Goal: Information Seeking & Learning: Learn about a topic

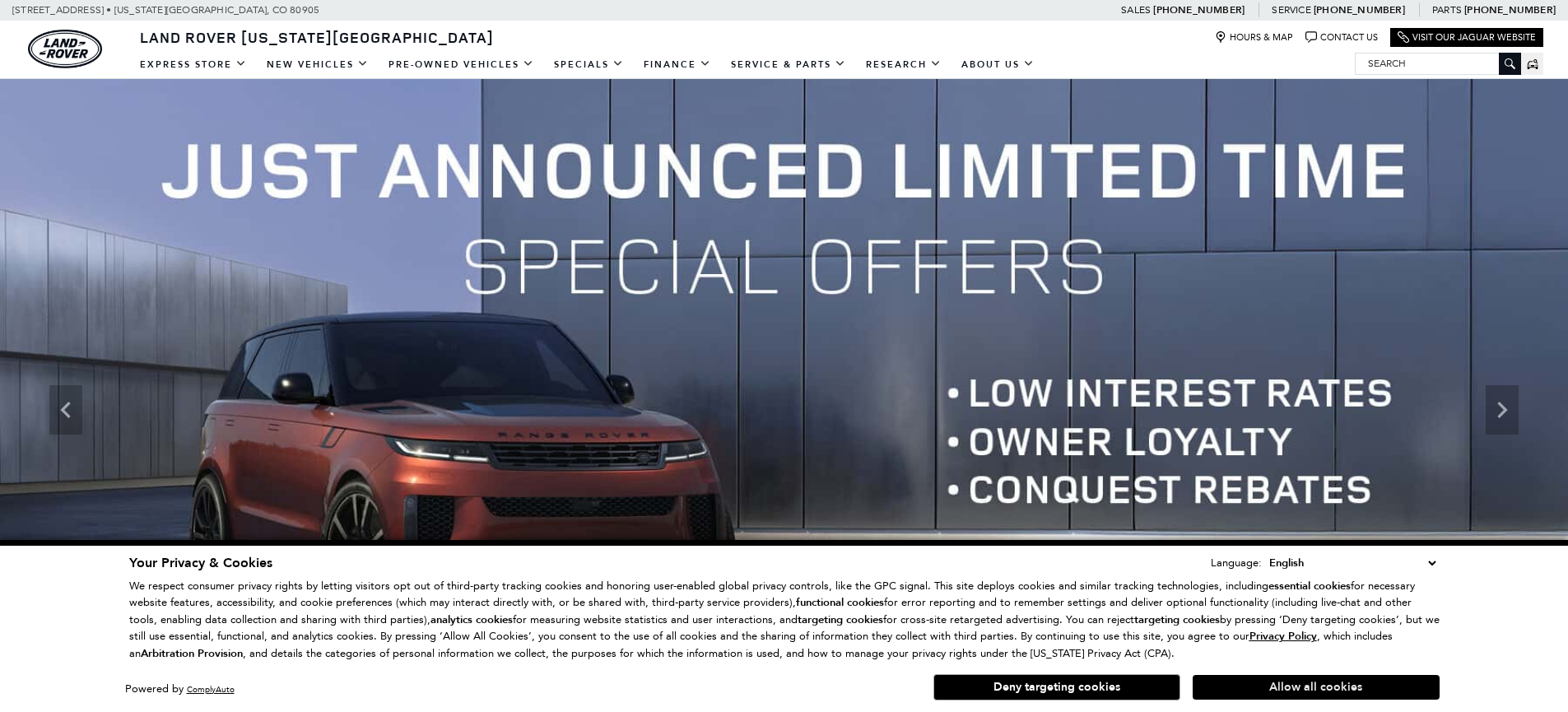
click at [1343, 684] on button "Allow all cookies" at bounding box center [1316, 687] width 247 height 25
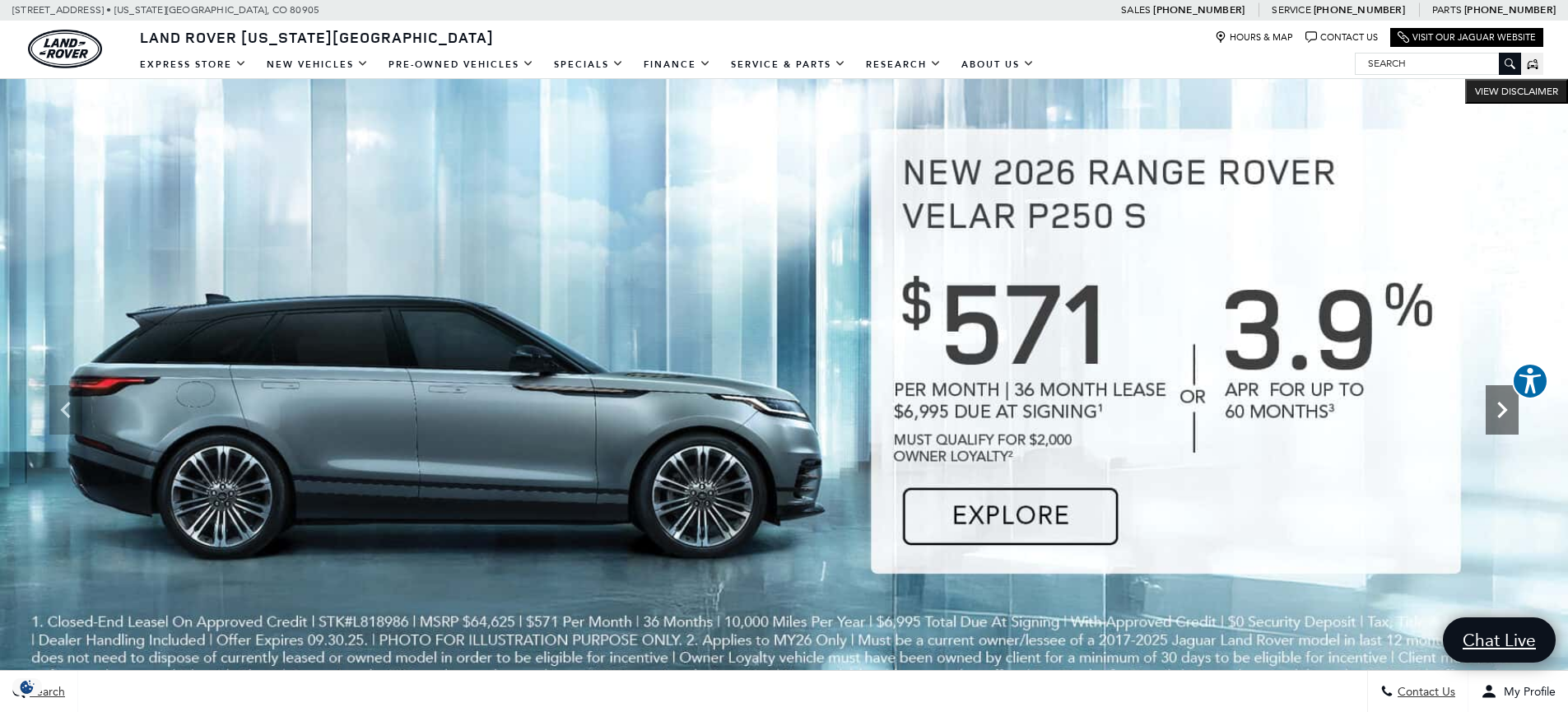
click at [1514, 423] on icon "Next" at bounding box center [1501, 409] width 33 height 33
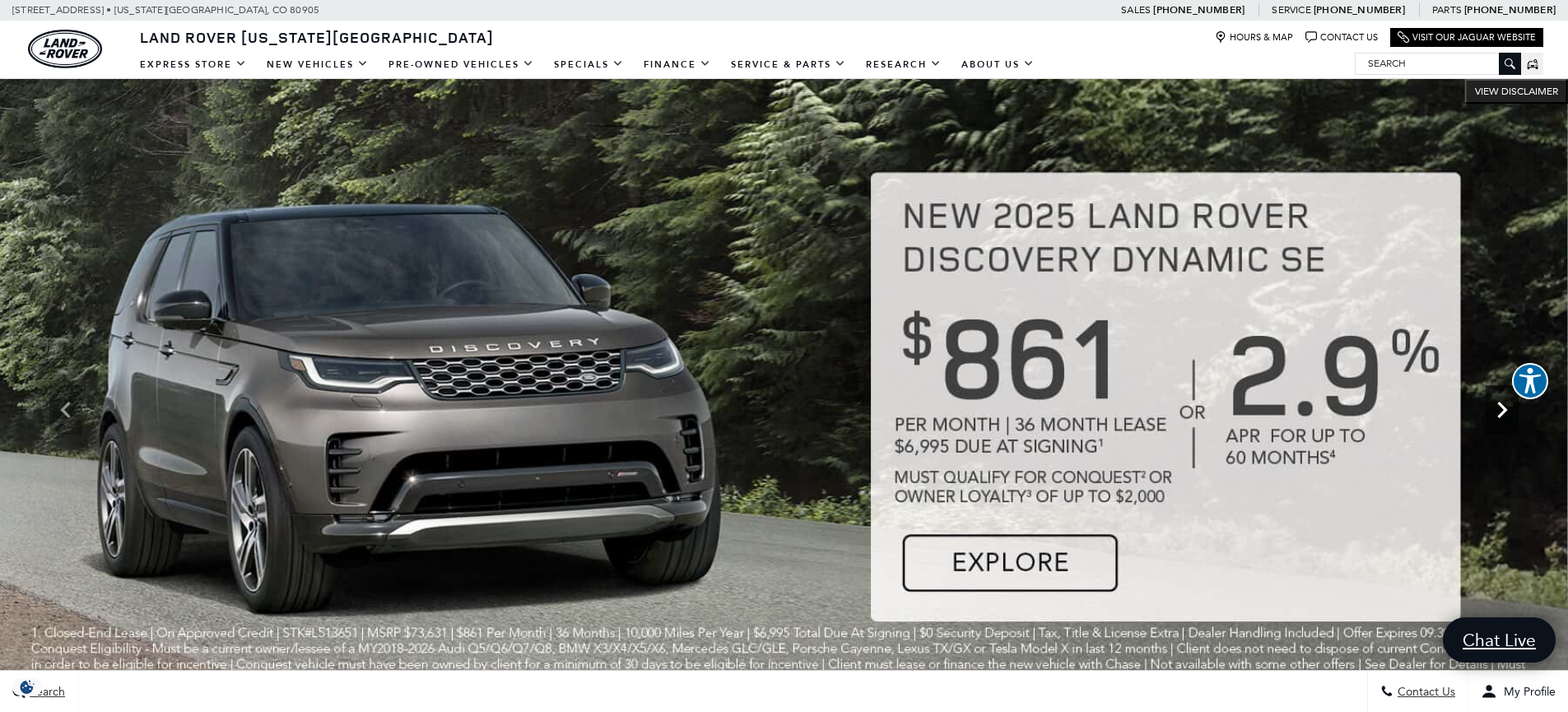
click at [1514, 423] on icon "Next" at bounding box center [1501, 409] width 33 height 33
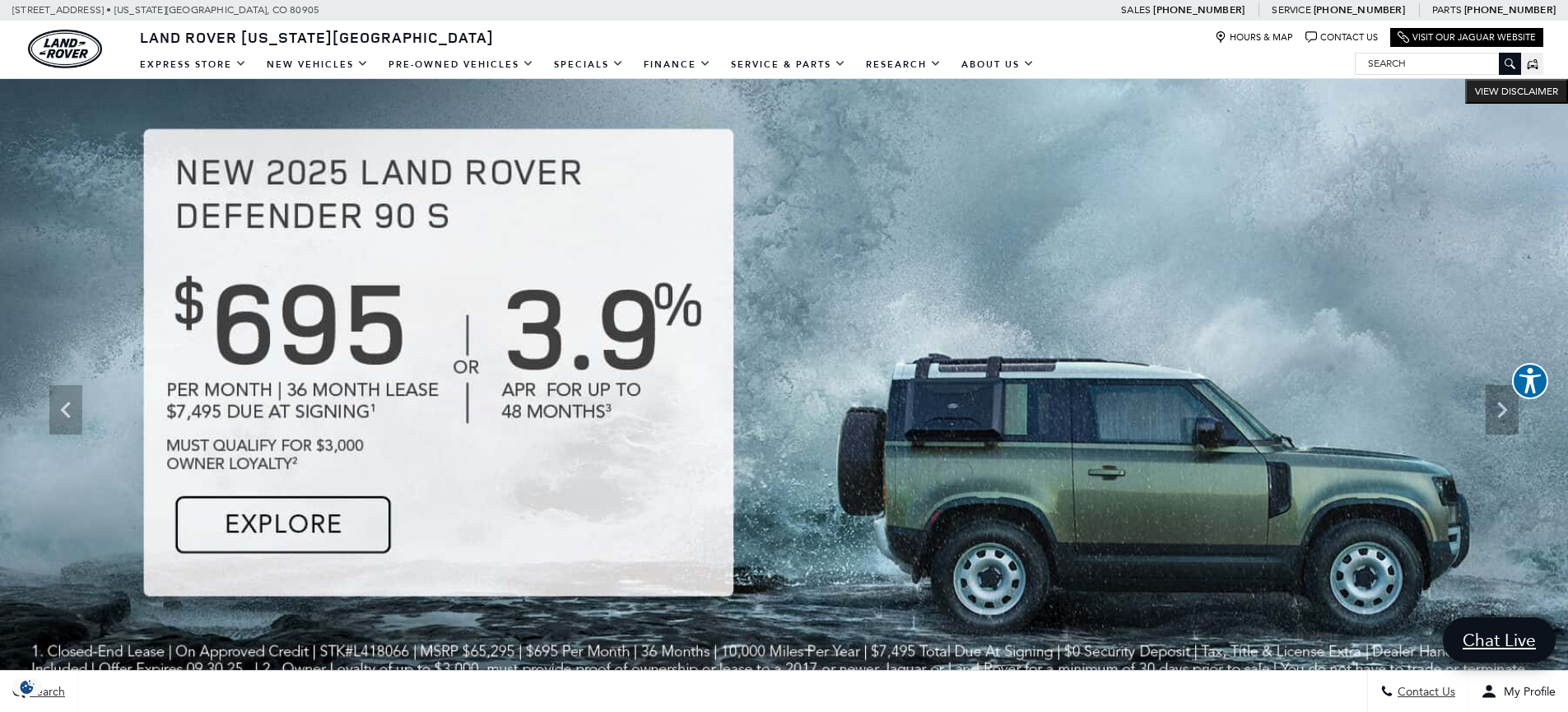
click at [364, 522] on img at bounding box center [784, 409] width 1568 height 661
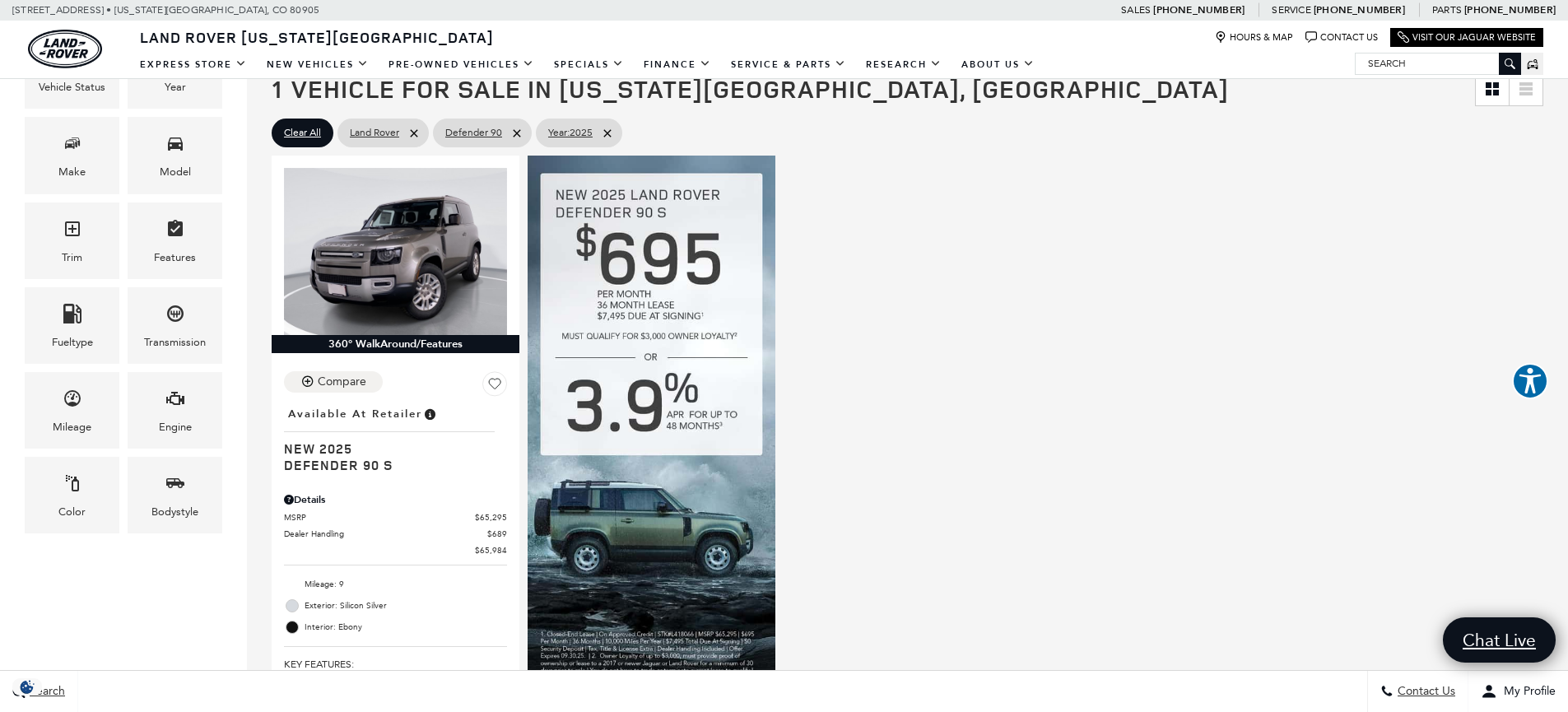
scroll to position [322, 0]
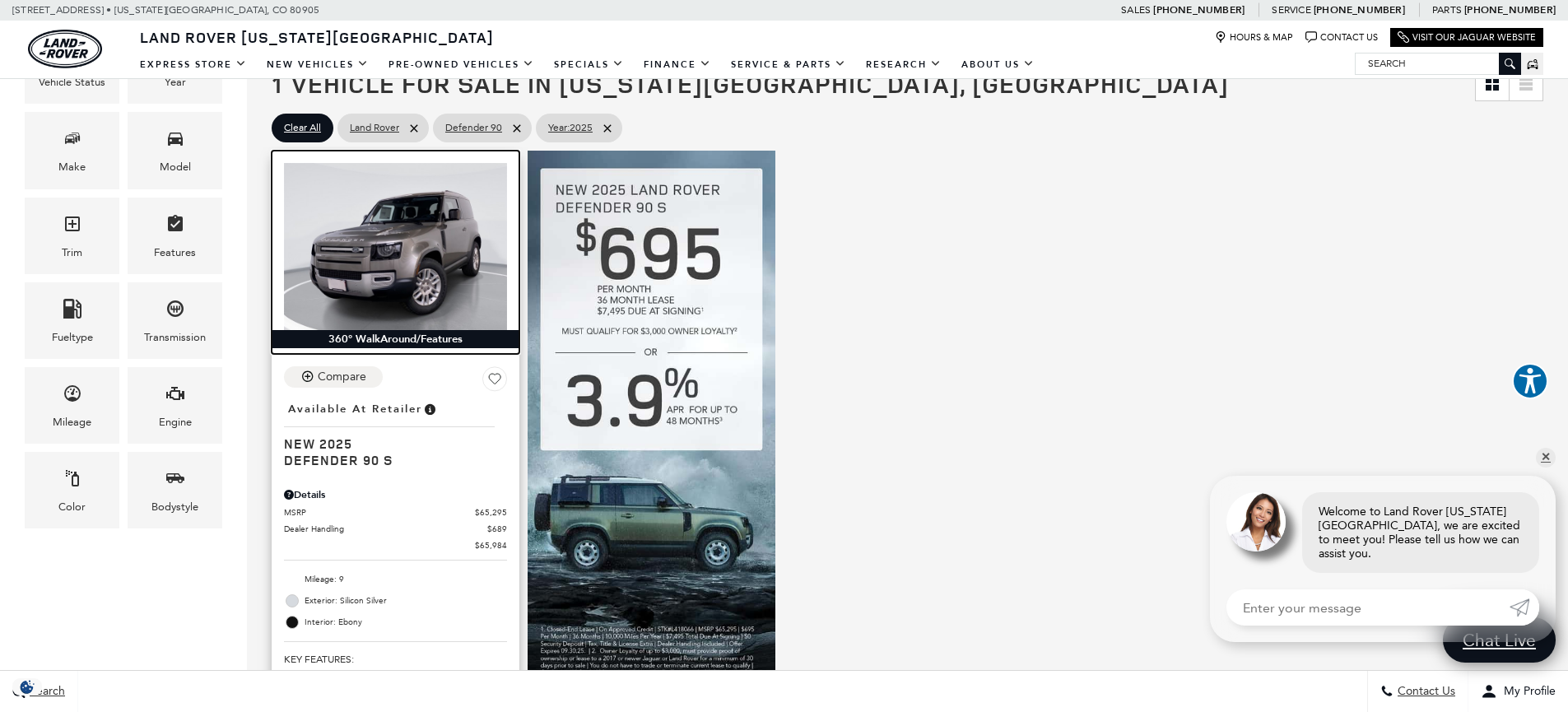
click at [435, 253] on img at bounding box center [395, 247] width 223 height 167
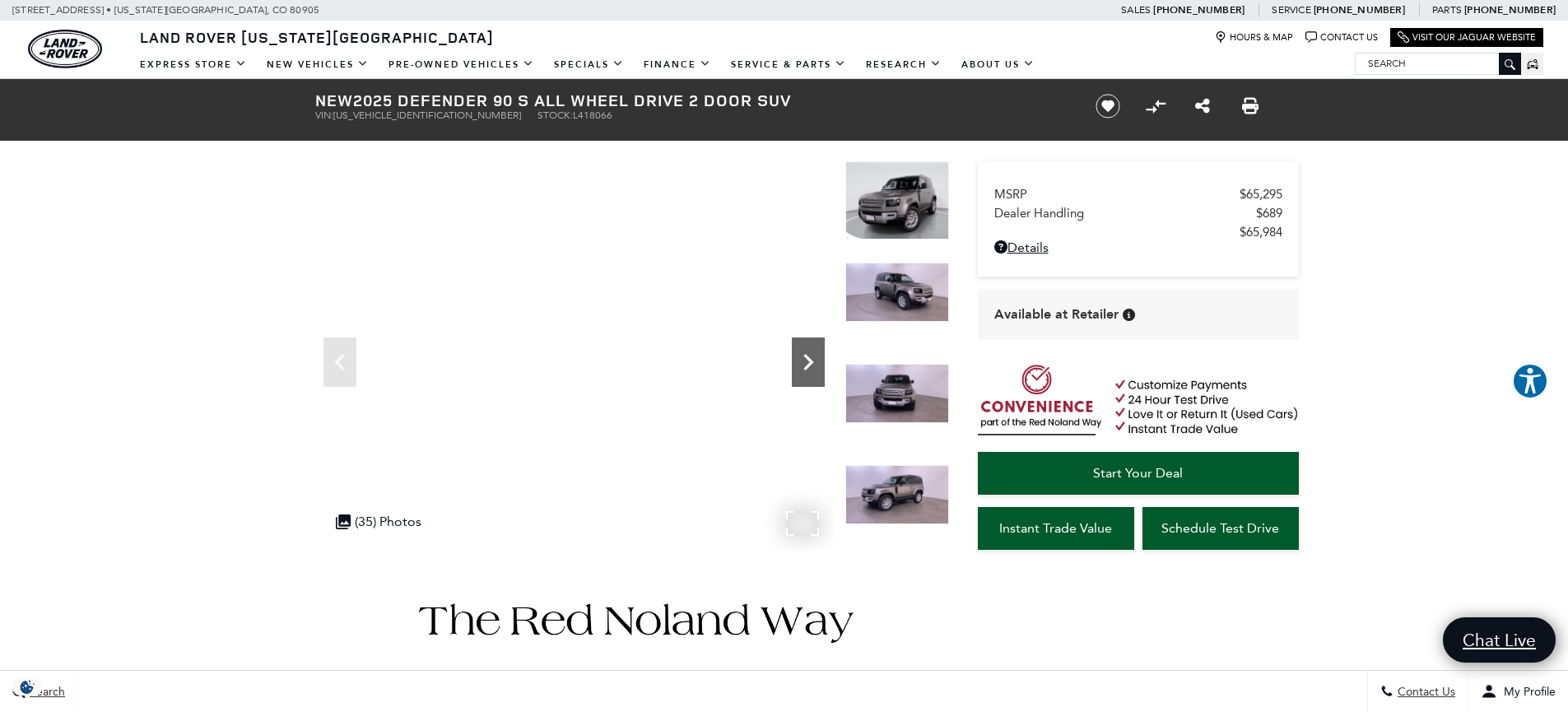
click at [816, 367] on icon "Next" at bounding box center [808, 361] width 33 height 33
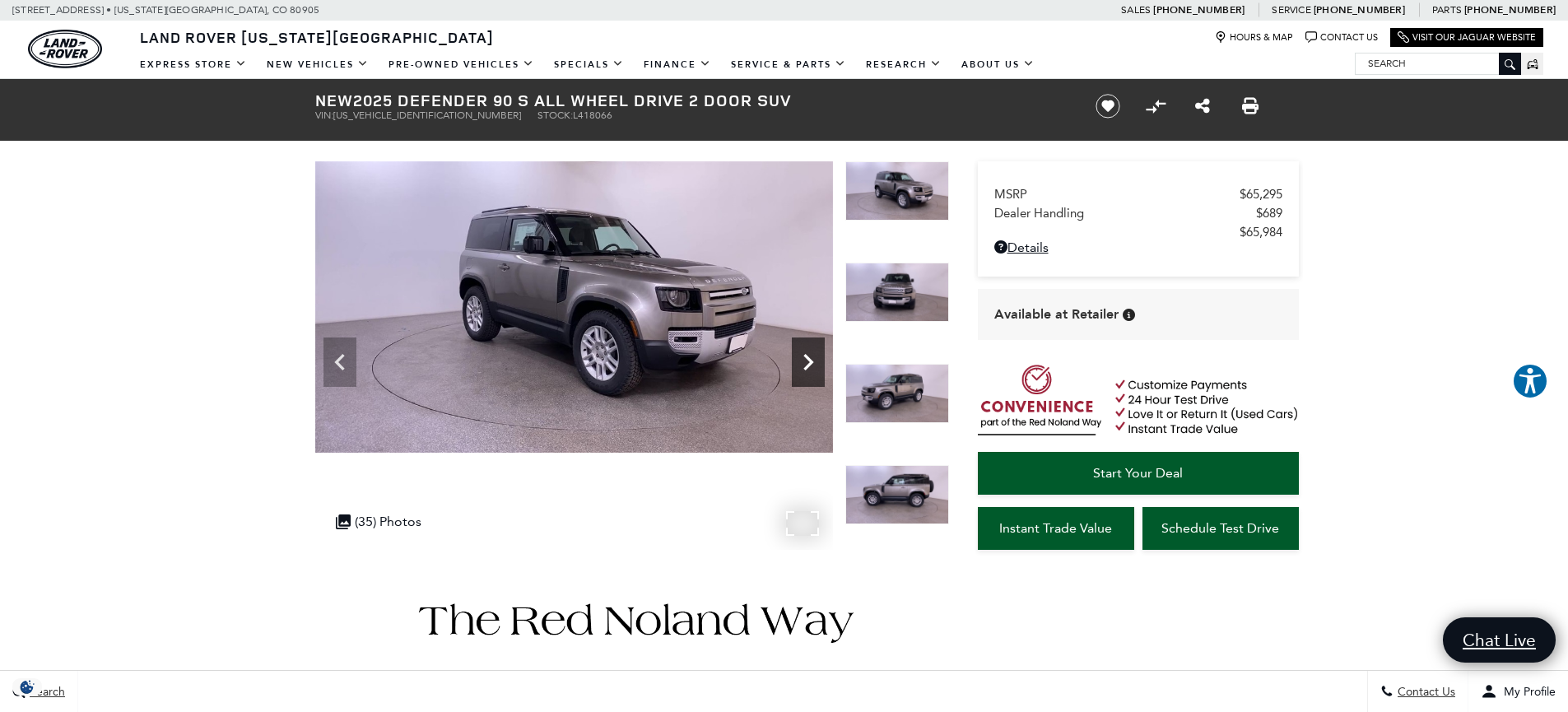
click at [816, 367] on icon "Next" at bounding box center [808, 361] width 33 height 33
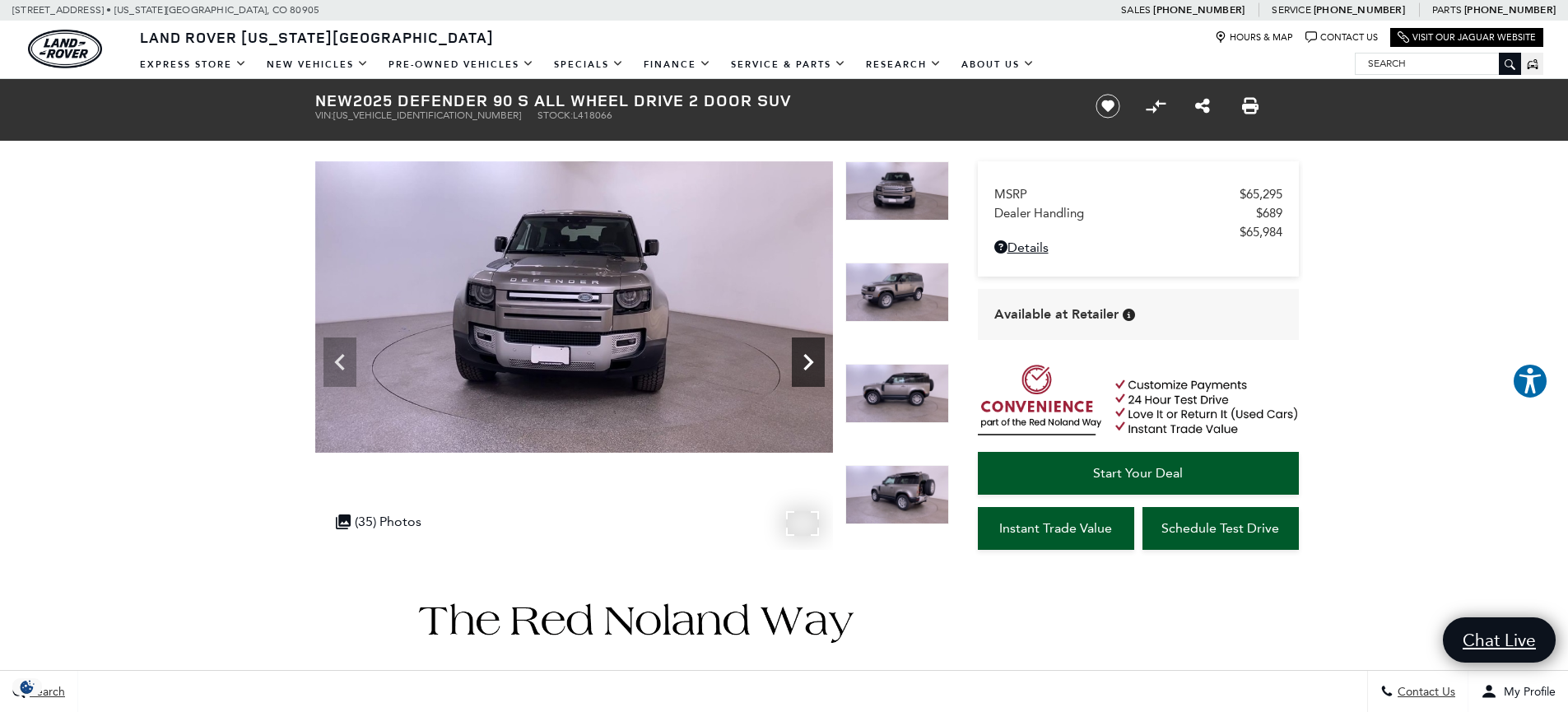
click at [816, 367] on icon "Next" at bounding box center [808, 361] width 33 height 33
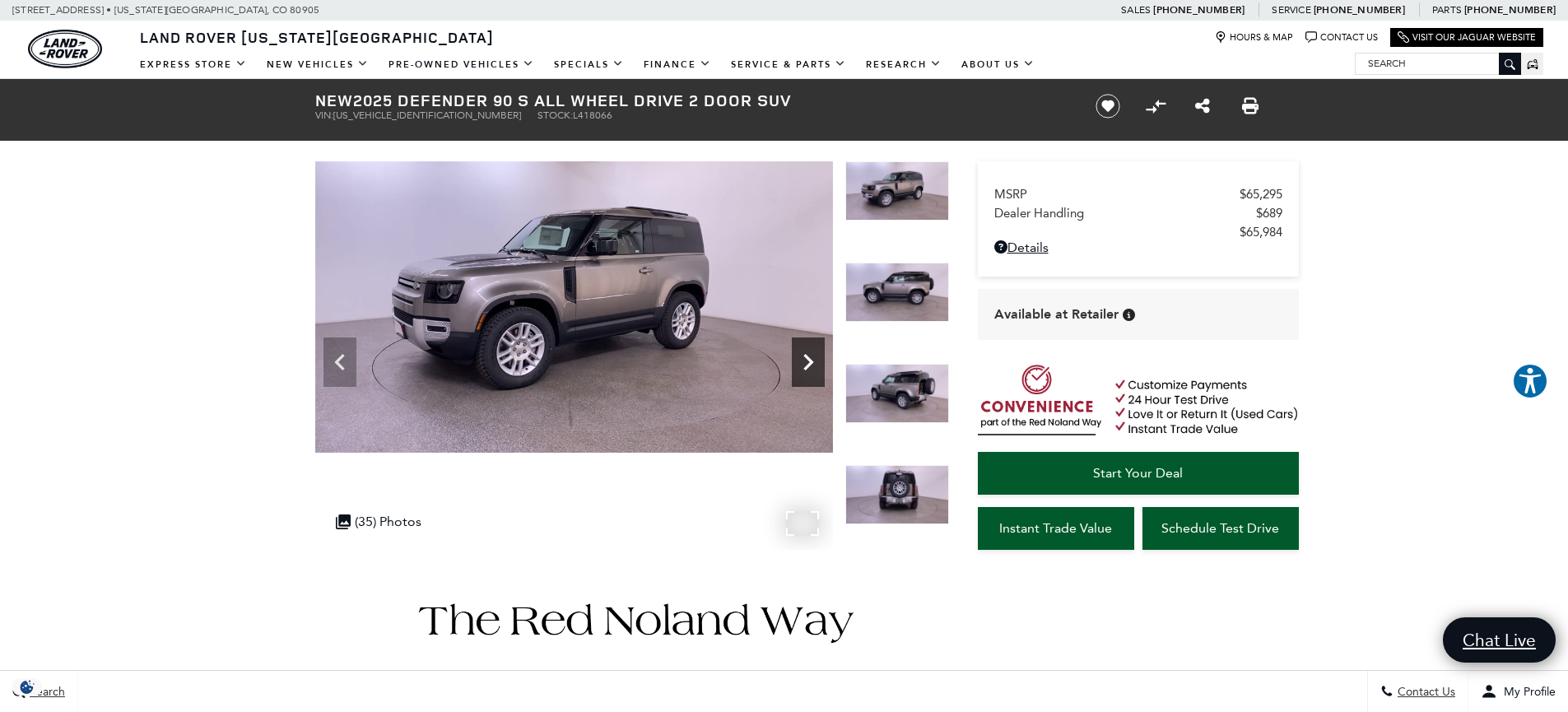
click at [816, 367] on icon "Next" at bounding box center [808, 361] width 33 height 33
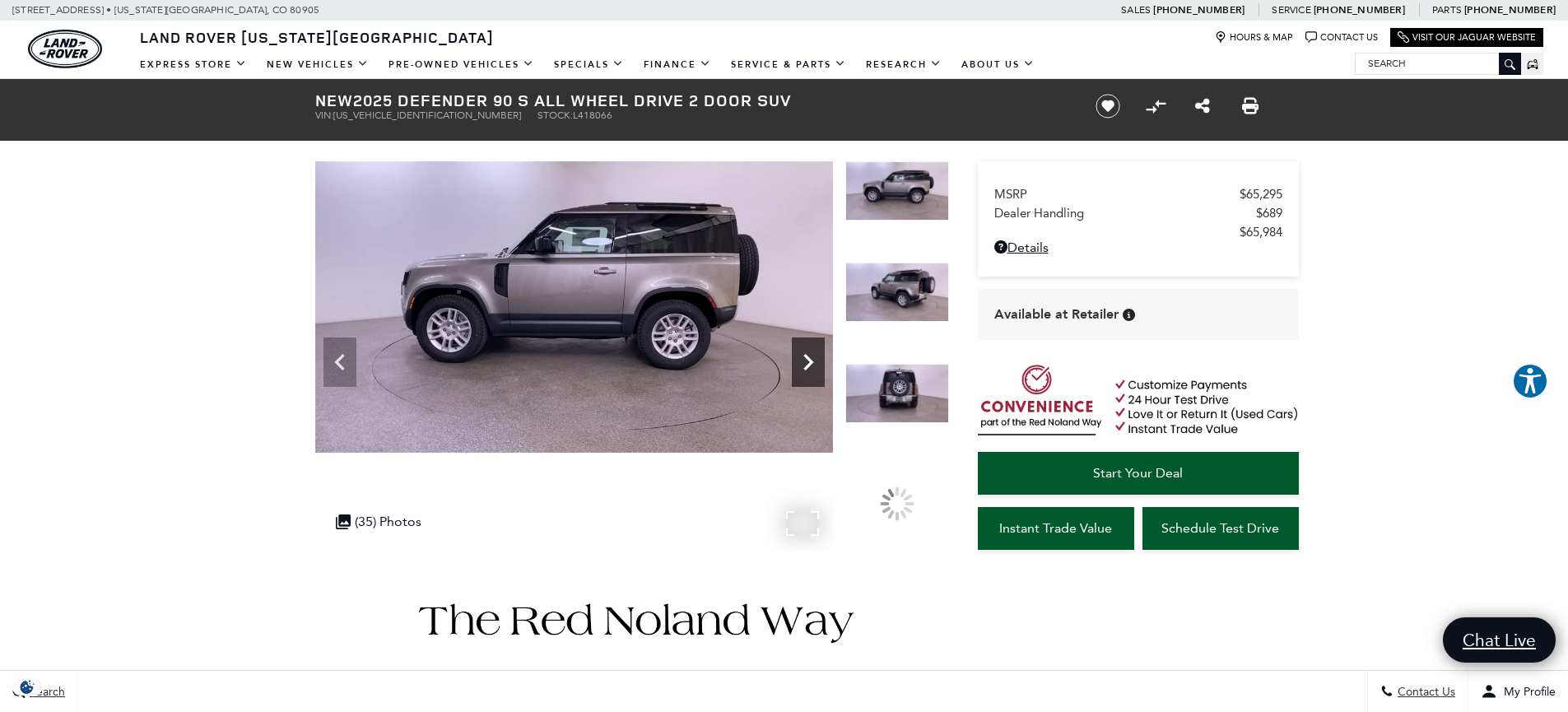
click at [816, 367] on icon "Next" at bounding box center [808, 361] width 33 height 33
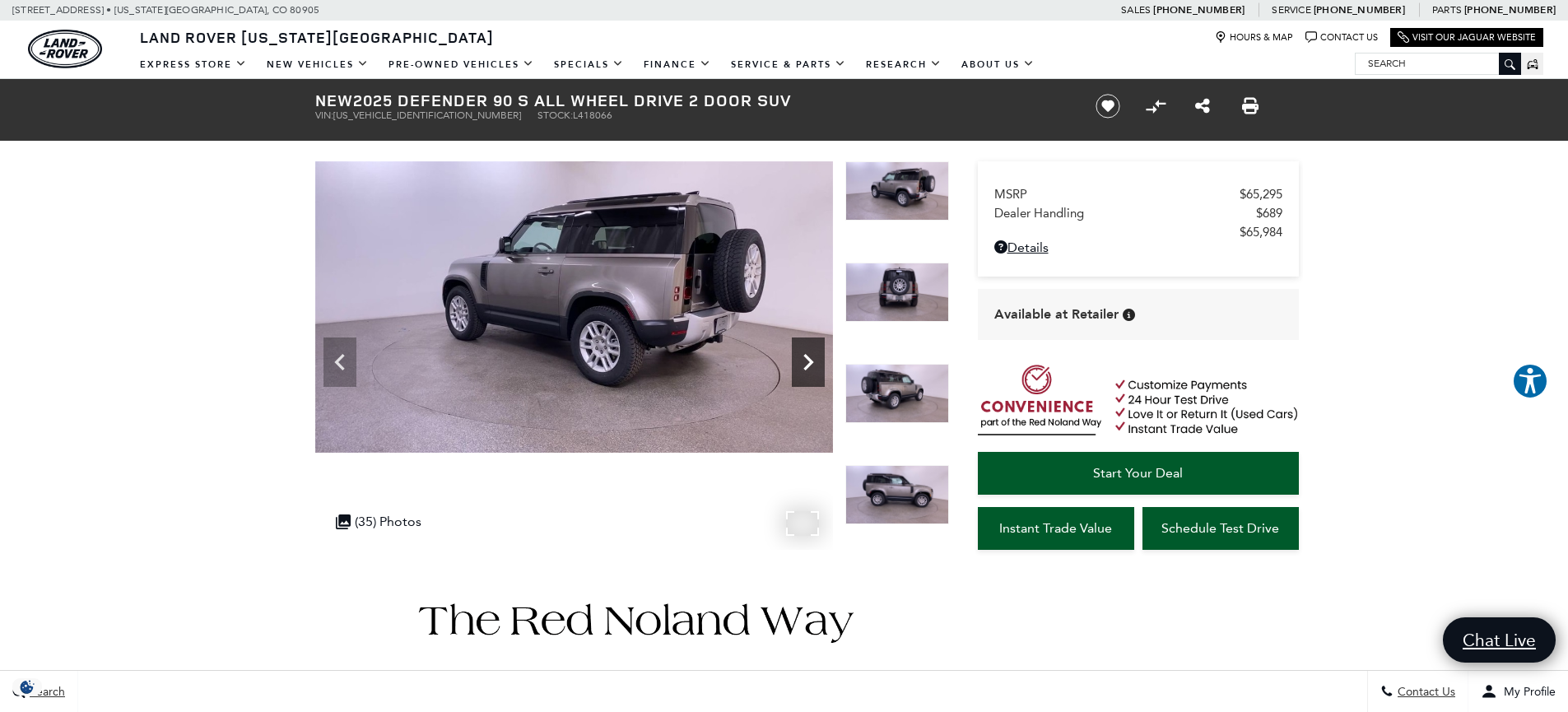
click at [816, 367] on icon "Next" at bounding box center [808, 361] width 33 height 33
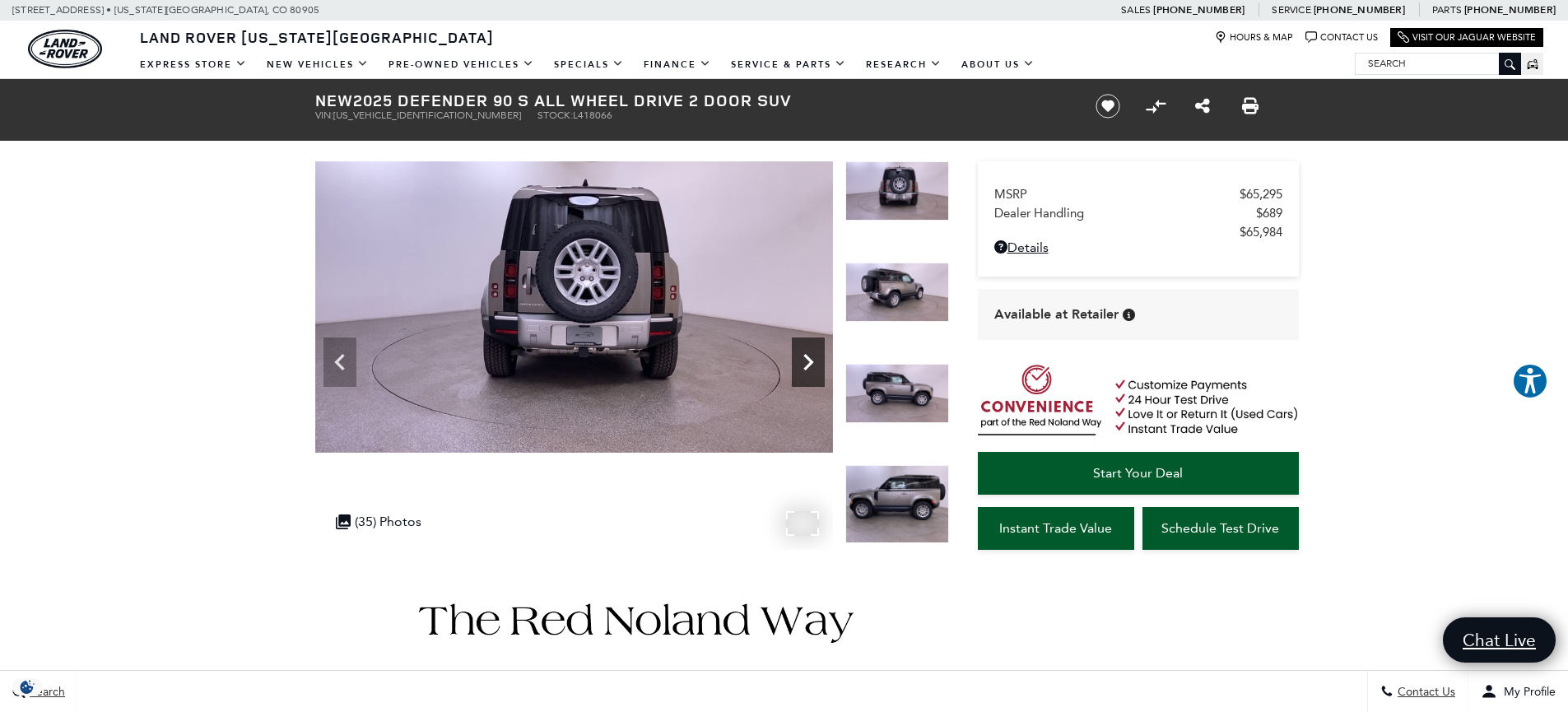
click at [816, 367] on icon "Next" at bounding box center [808, 361] width 33 height 33
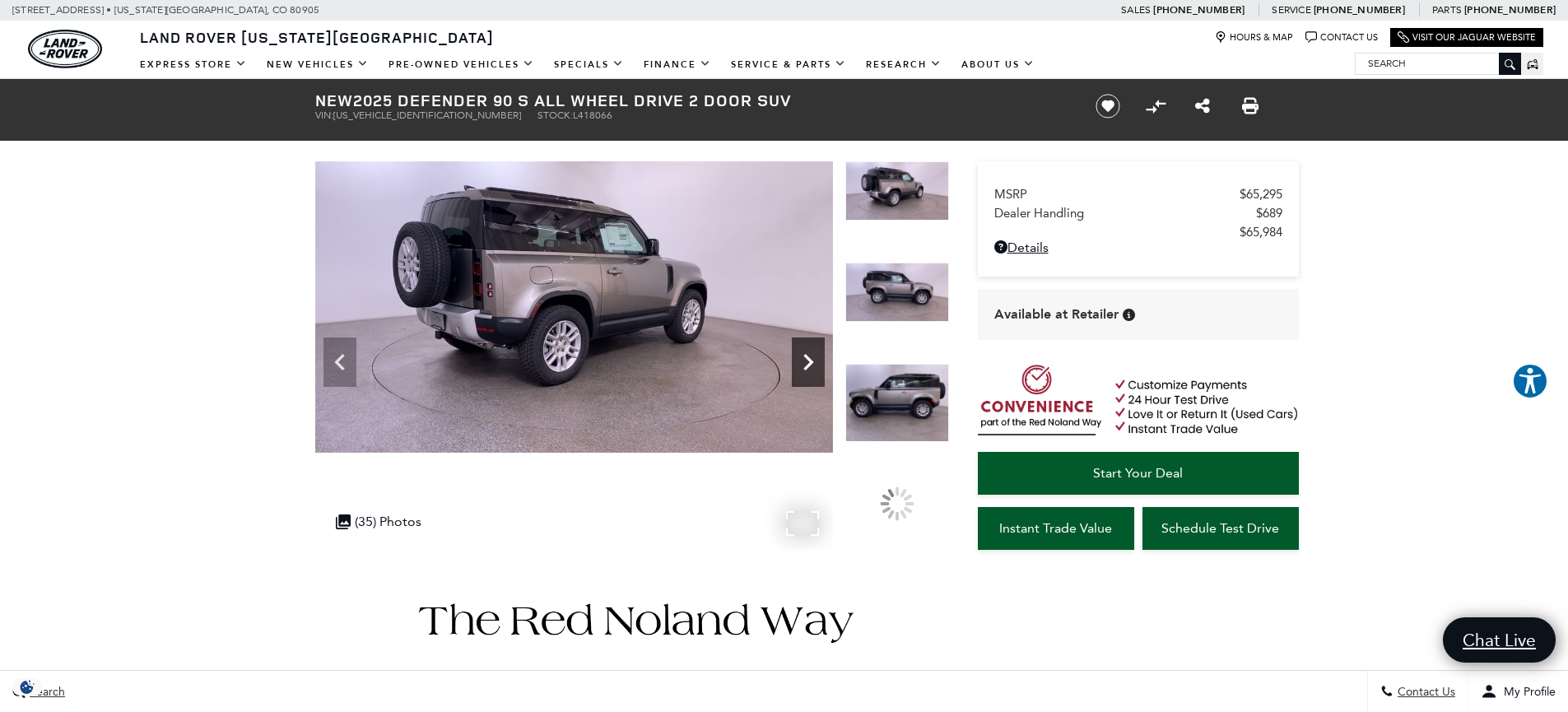
click at [816, 367] on icon "Next" at bounding box center [808, 361] width 33 height 33
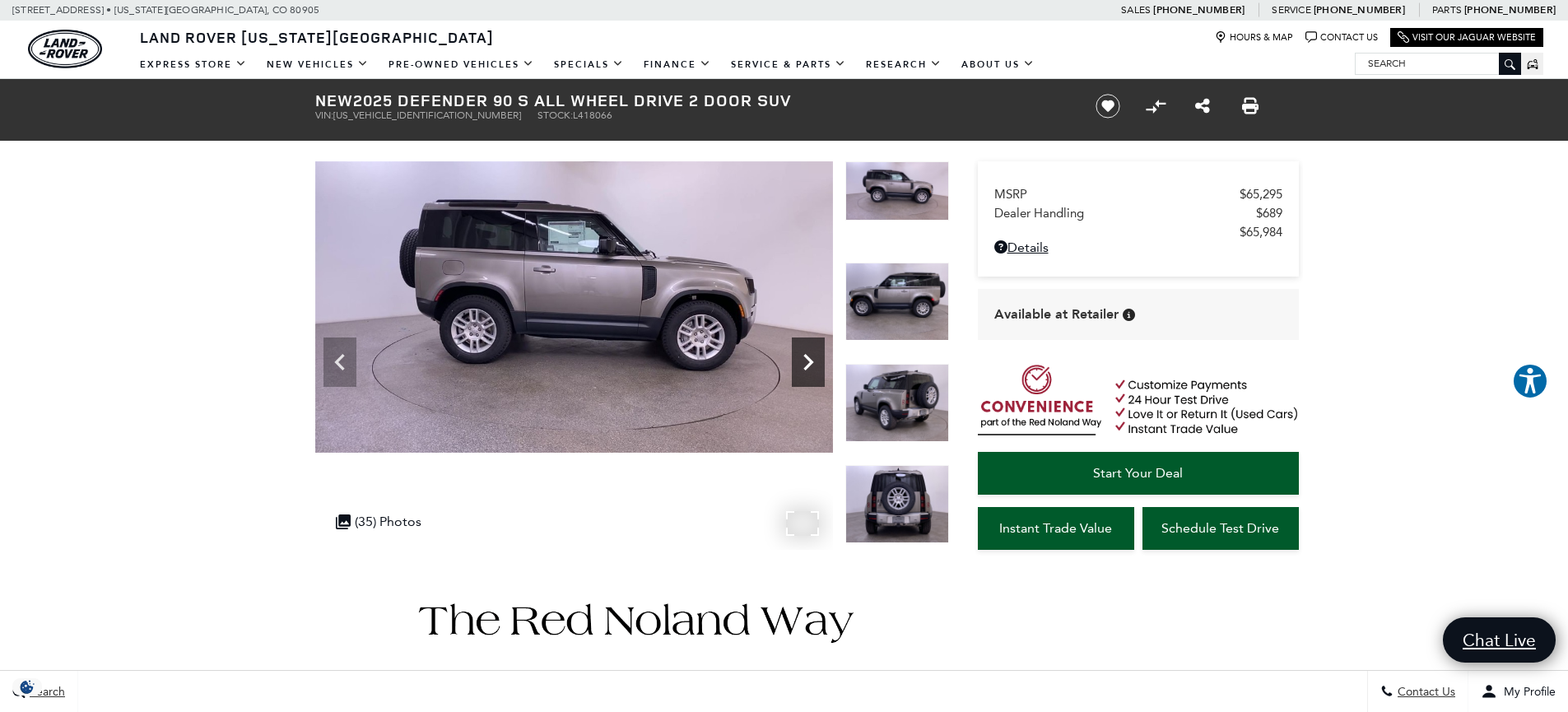
click at [816, 367] on icon "Next" at bounding box center [808, 361] width 33 height 33
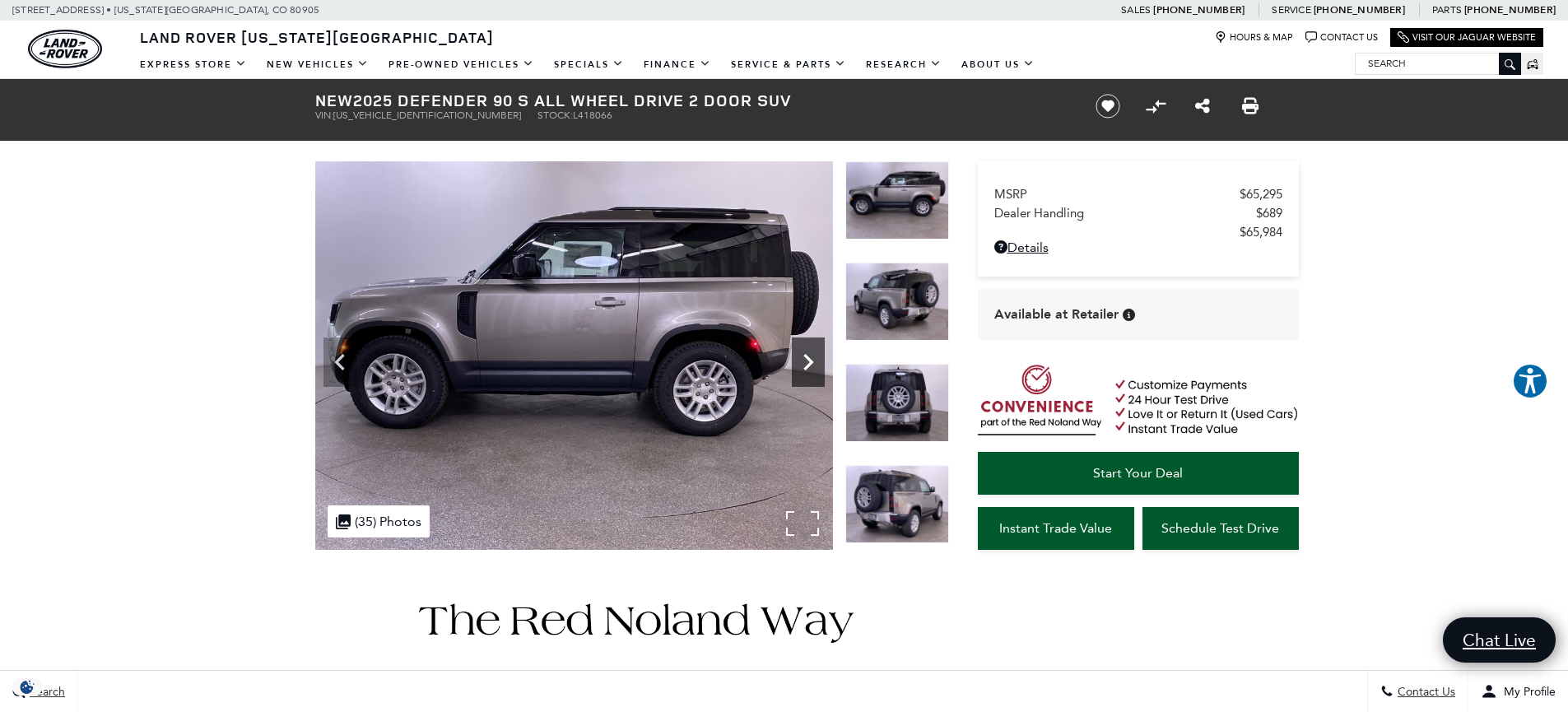
click at [816, 367] on icon "Next" at bounding box center [808, 361] width 33 height 33
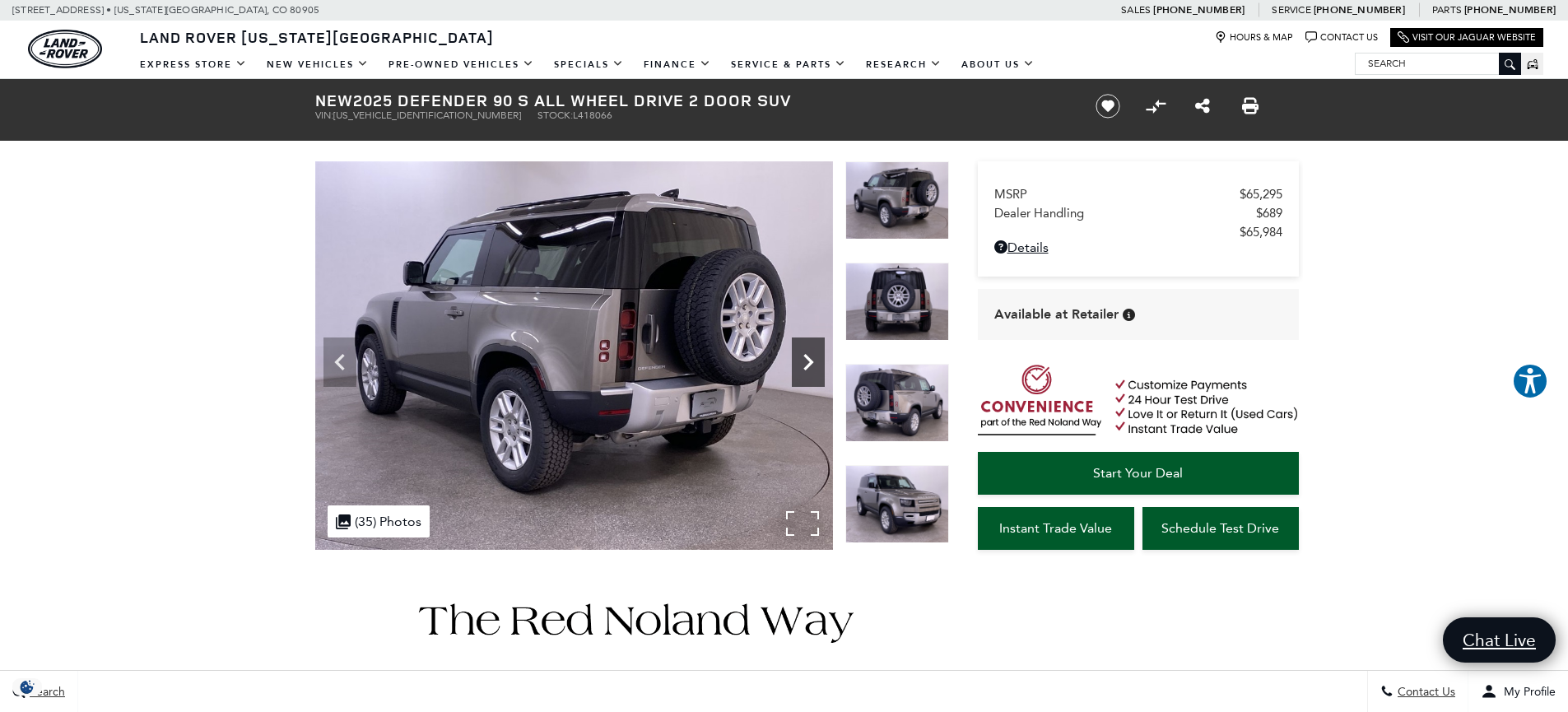
click at [816, 367] on icon "Next" at bounding box center [808, 361] width 33 height 33
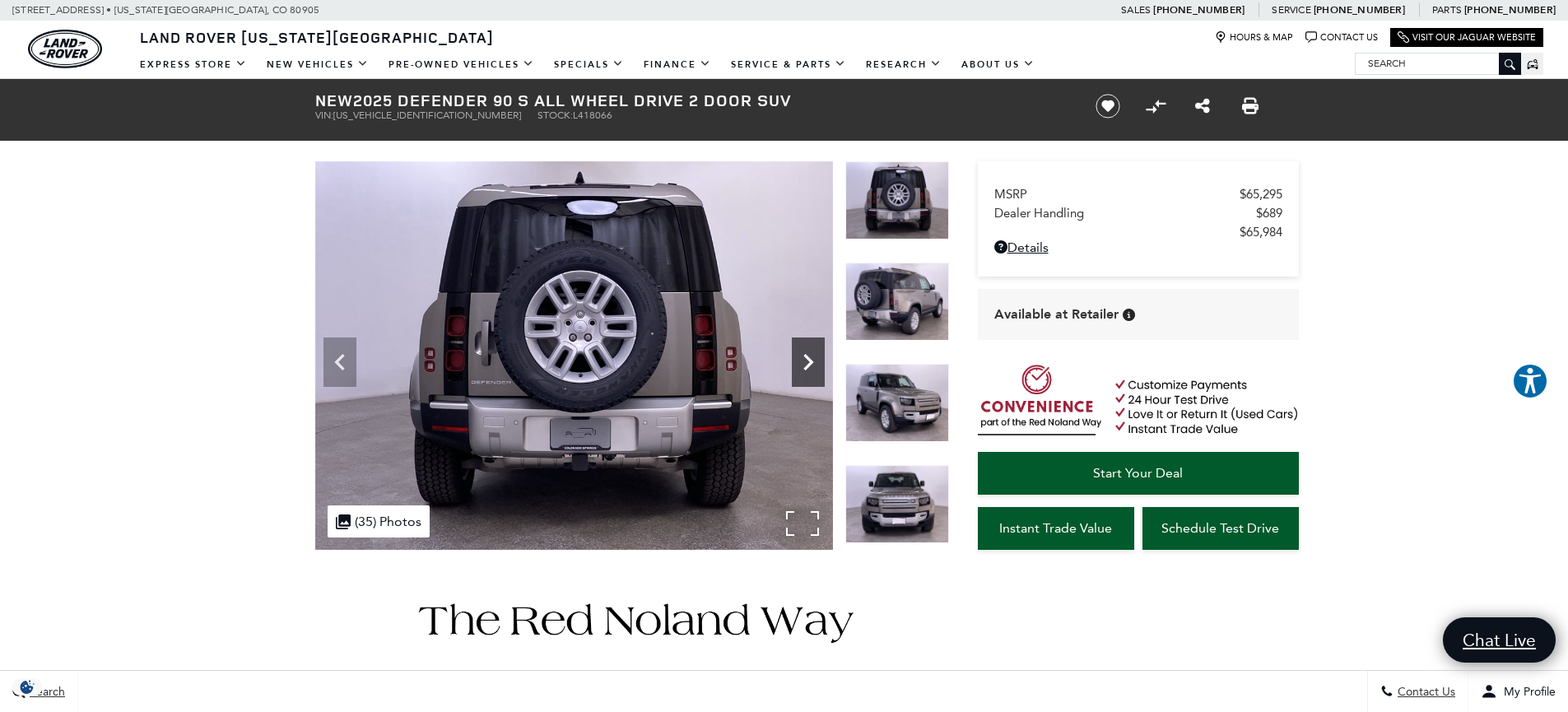
click at [816, 367] on icon "Next" at bounding box center [808, 361] width 33 height 33
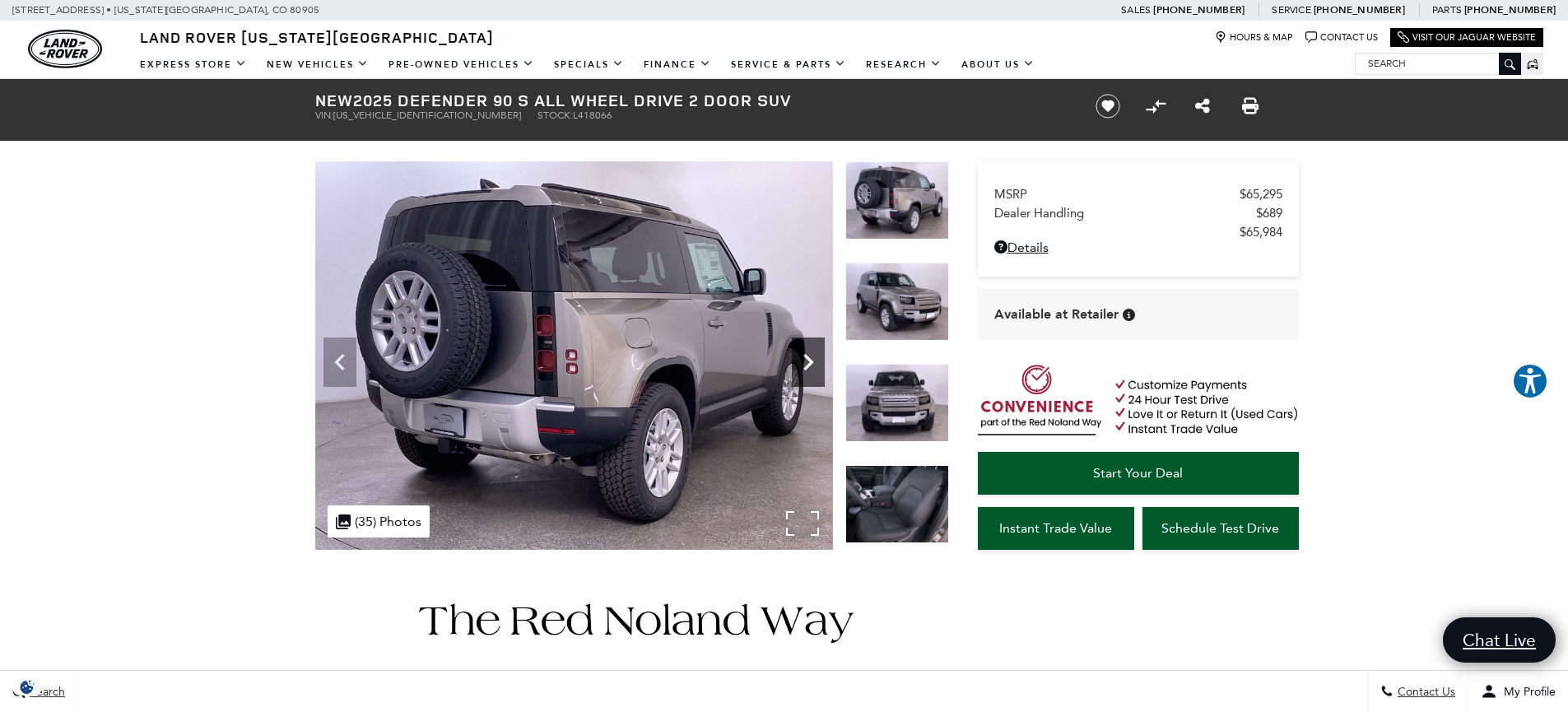
click at [816, 367] on icon "Next" at bounding box center [808, 361] width 33 height 33
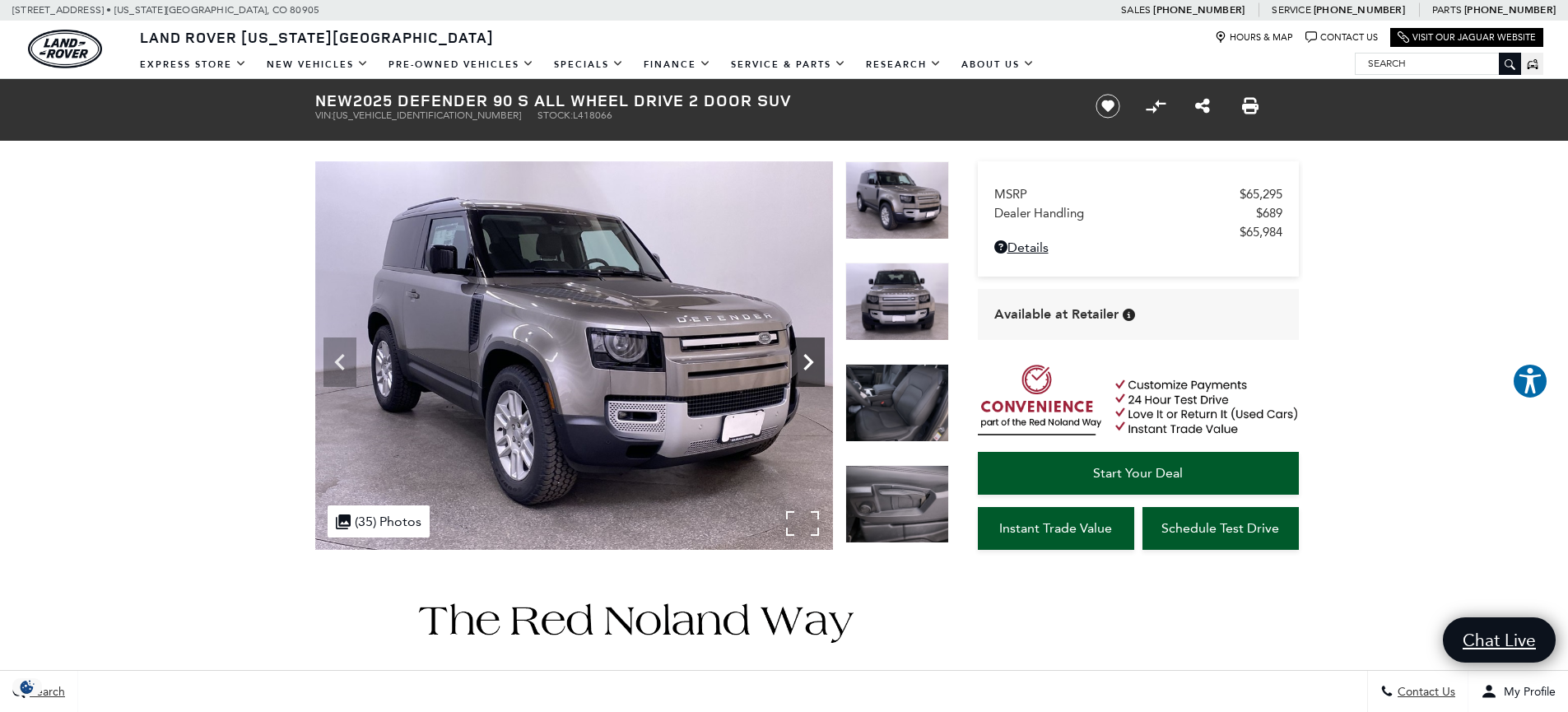
click at [816, 367] on icon "Next" at bounding box center [808, 361] width 33 height 33
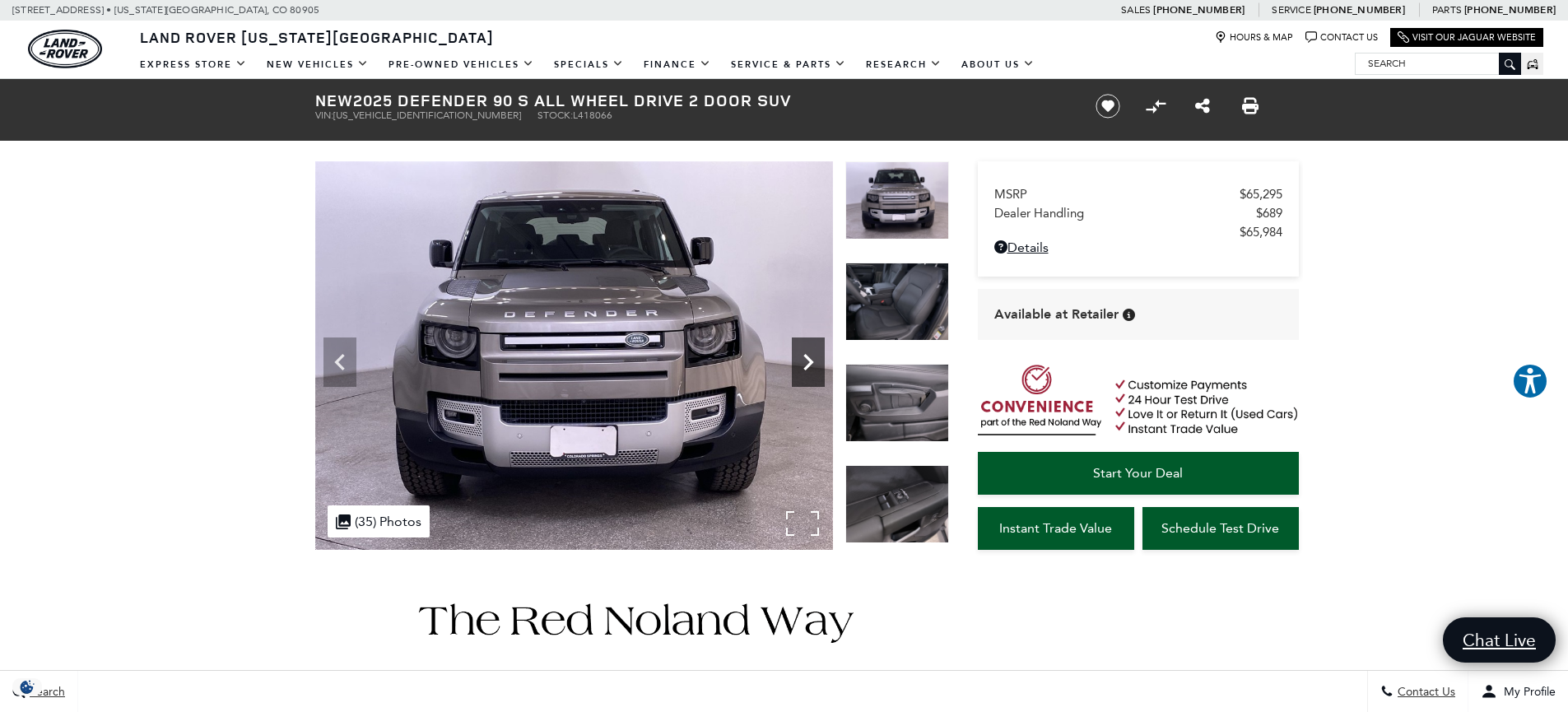
click at [816, 367] on icon "Next" at bounding box center [808, 361] width 33 height 33
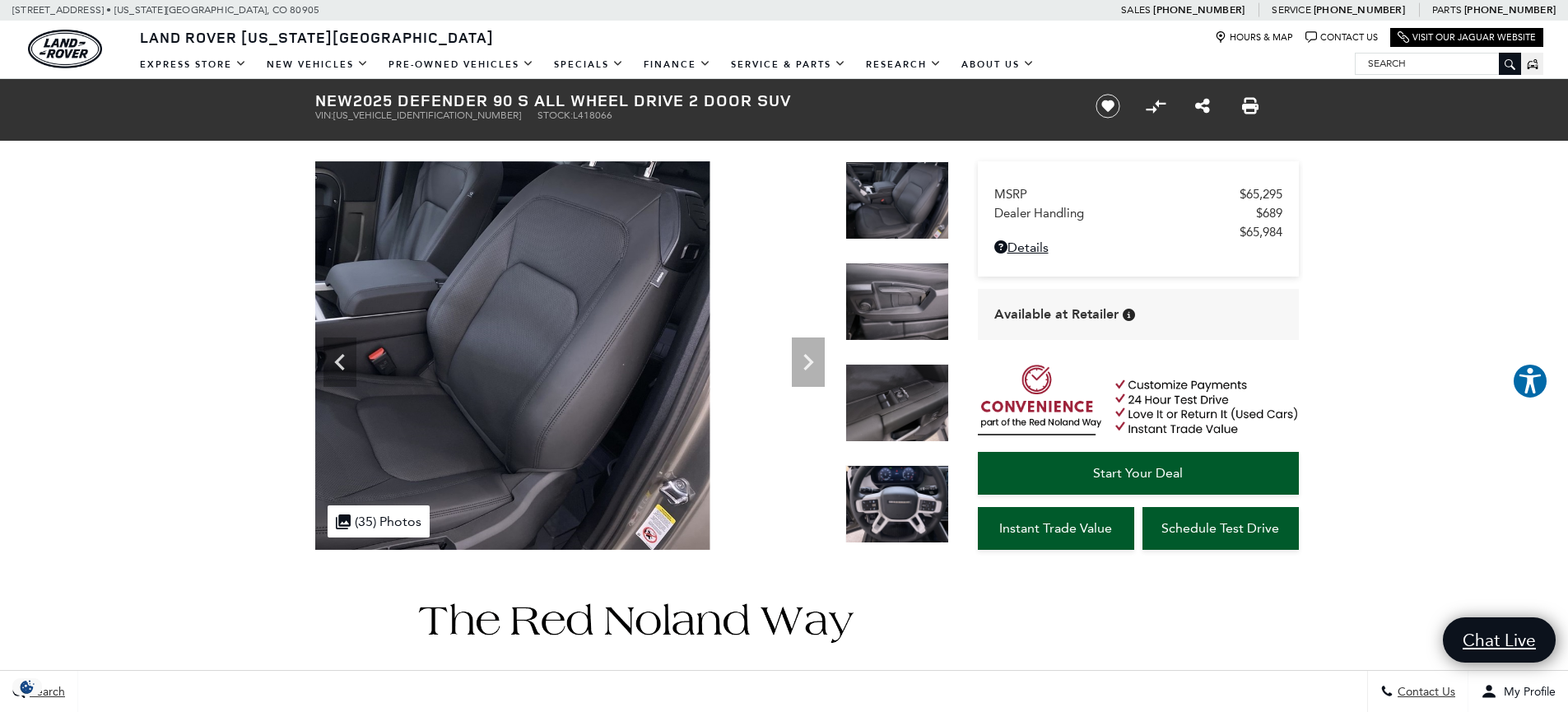
click at [541, 423] on img at bounding box center [450, 356] width 518 height 389
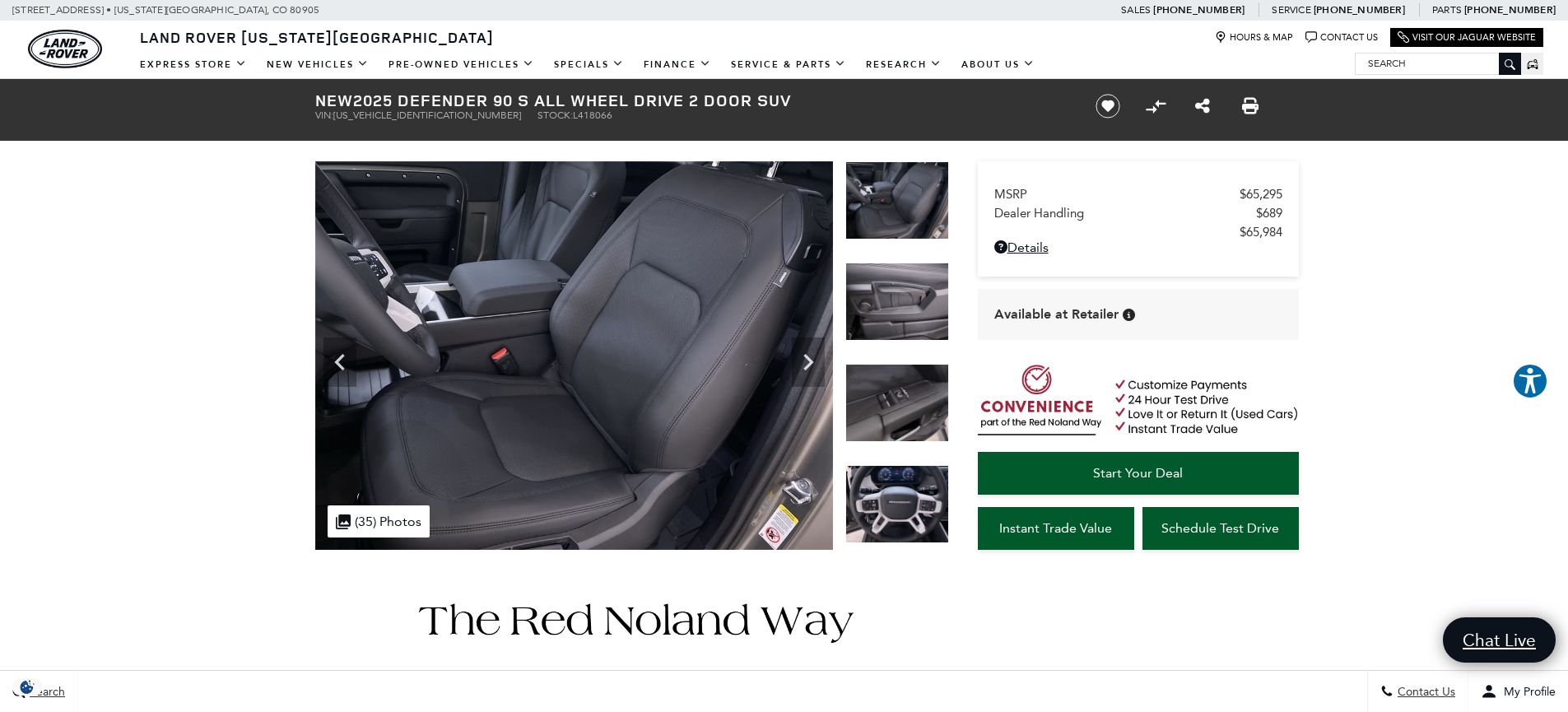
click at [397, 400] on img at bounding box center [574, 356] width 518 height 389
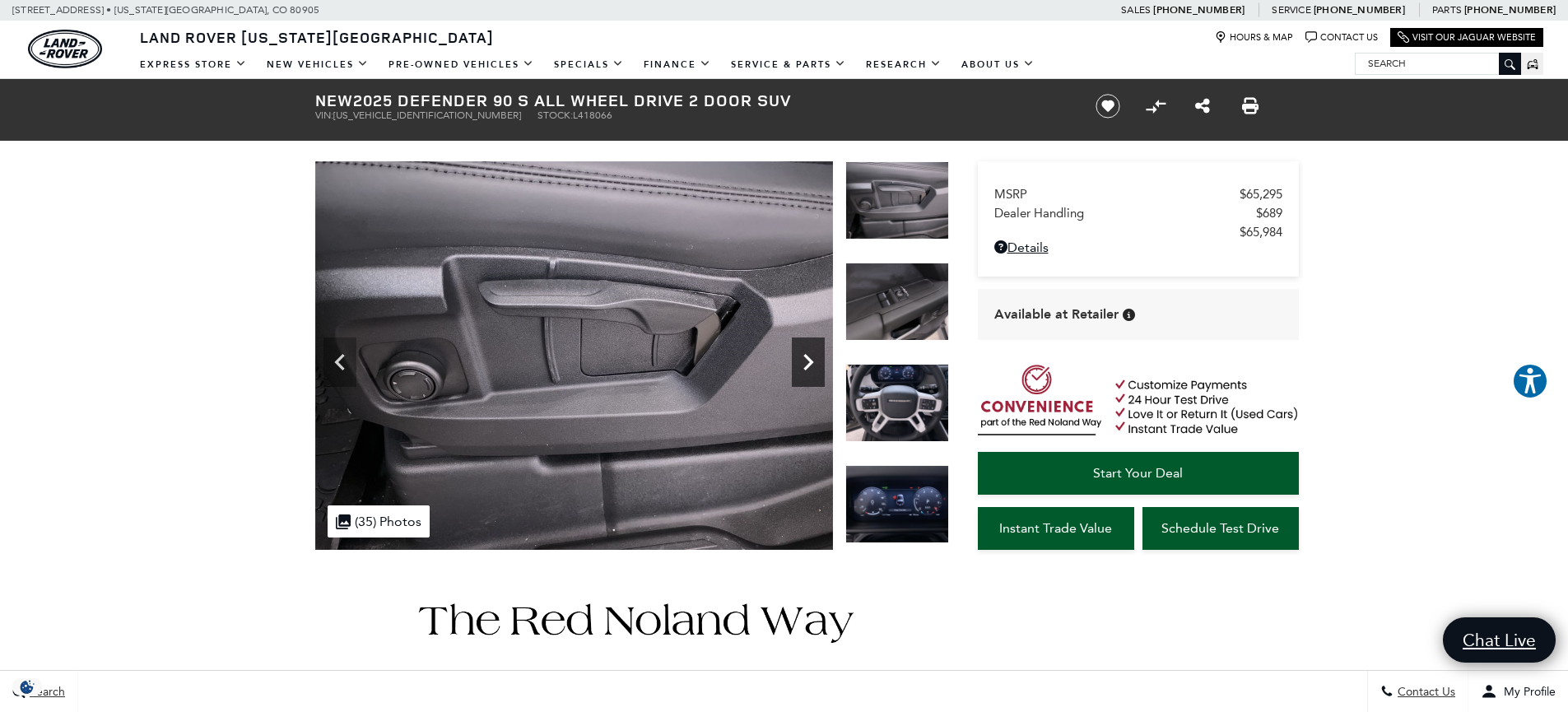
click at [807, 359] on icon "Next" at bounding box center [808, 361] width 33 height 33
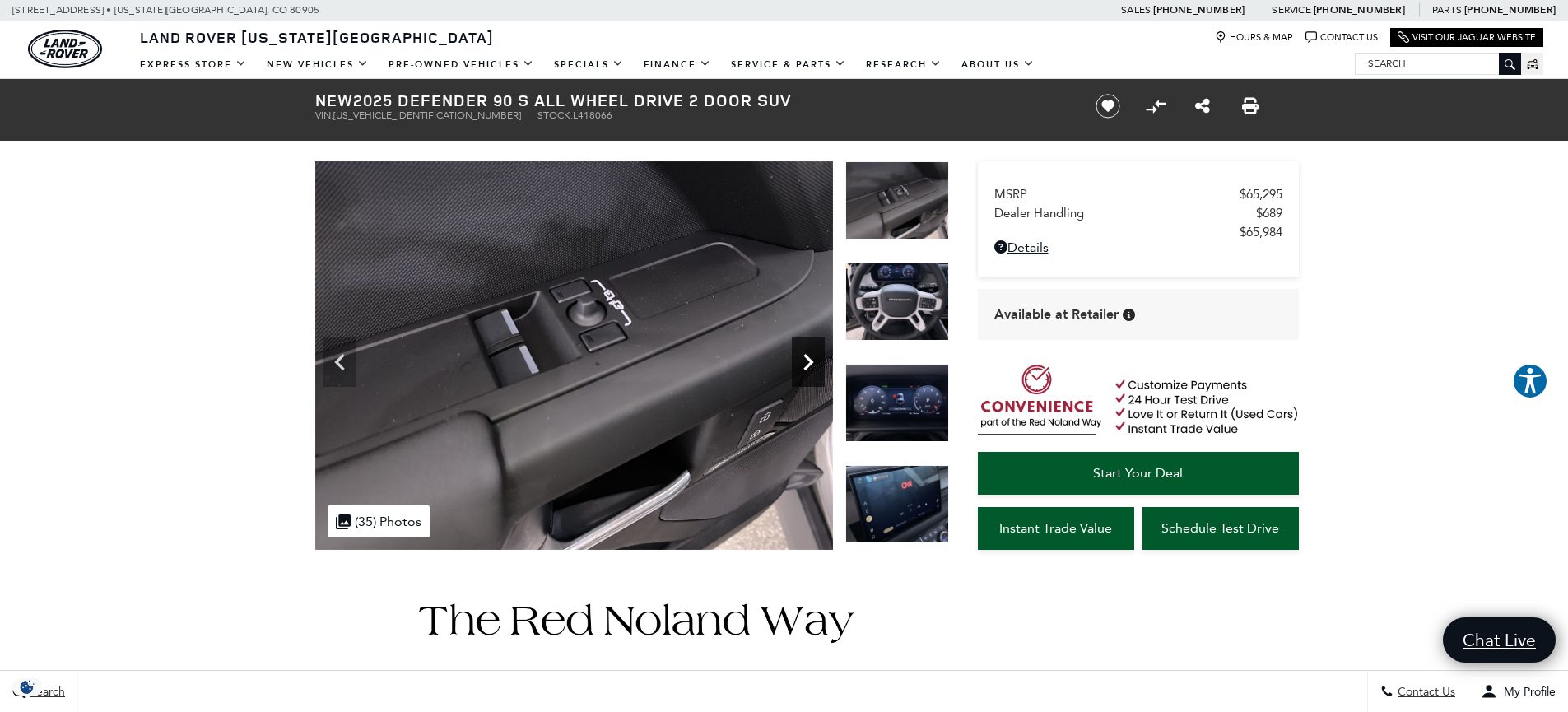
click at [807, 359] on icon "Next" at bounding box center [808, 362] width 10 height 17
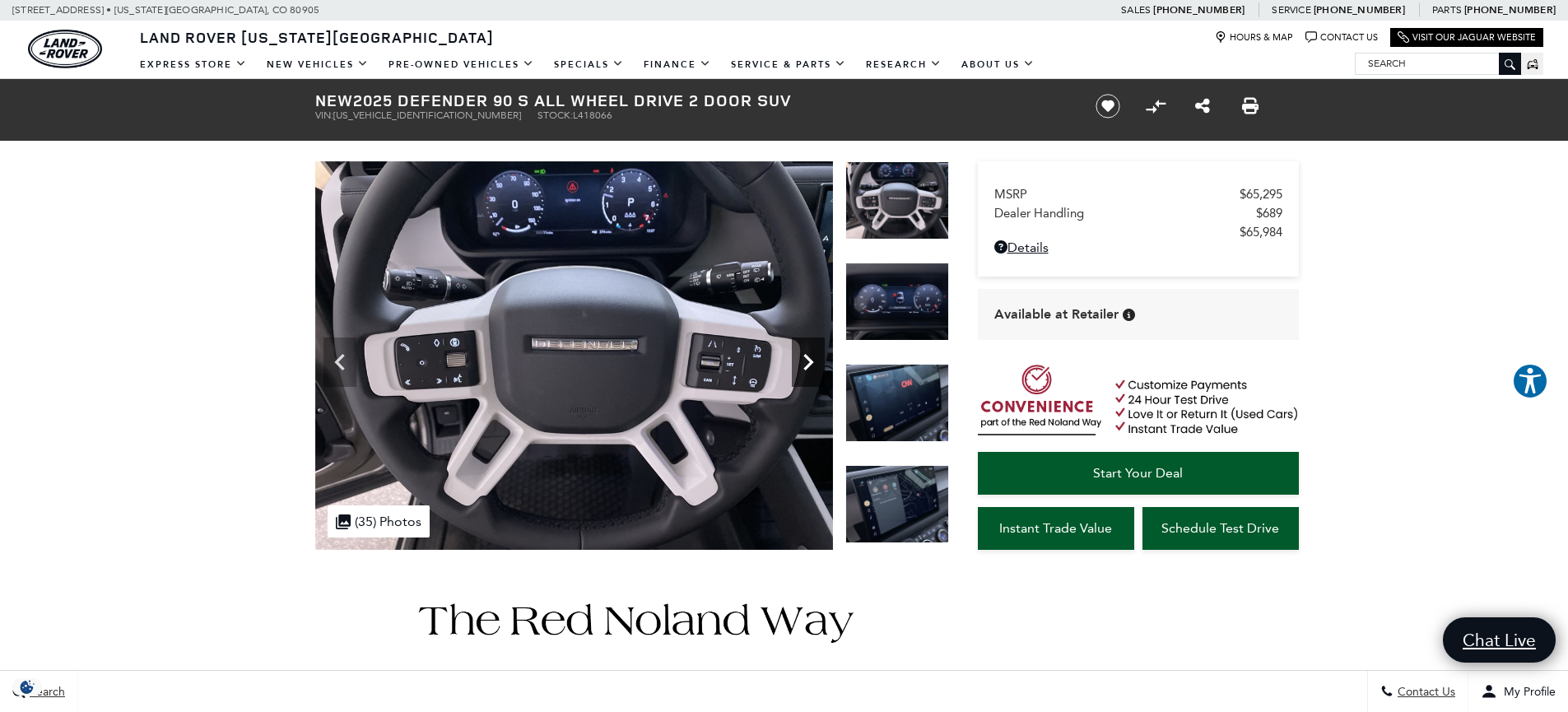
click at [807, 359] on icon "Next" at bounding box center [808, 362] width 10 height 17
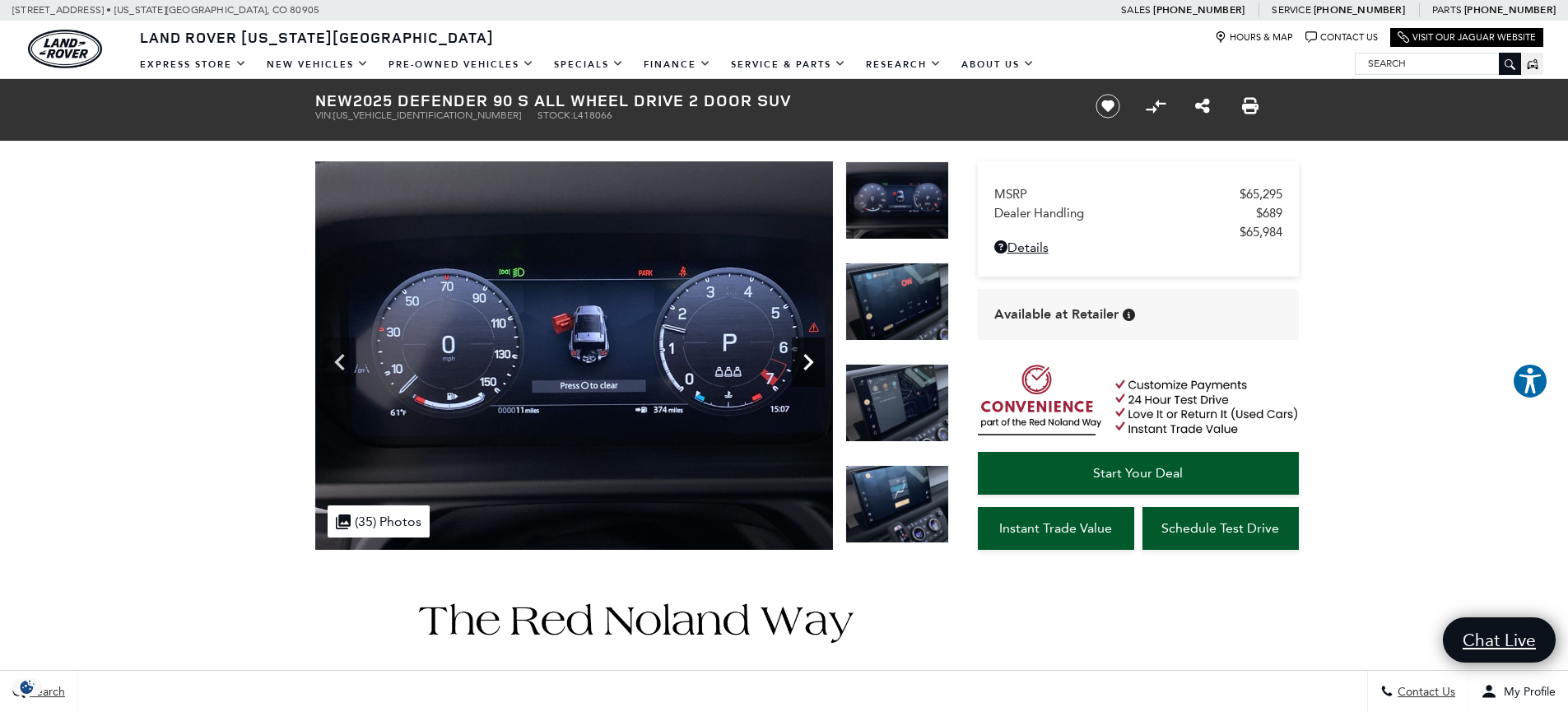
click at [807, 359] on icon "Next" at bounding box center [808, 362] width 10 height 17
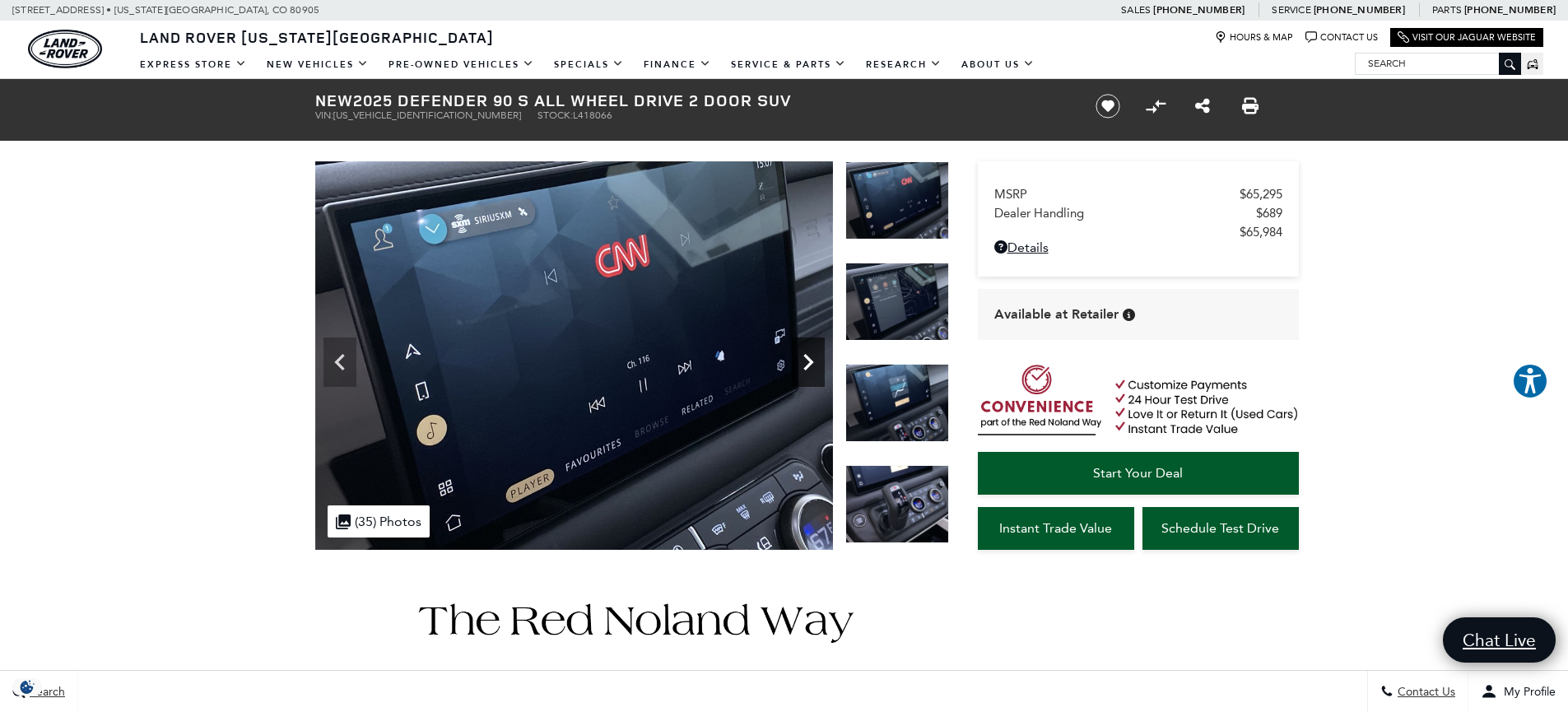
click at [807, 359] on icon "Next" at bounding box center [808, 362] width 10 height 17
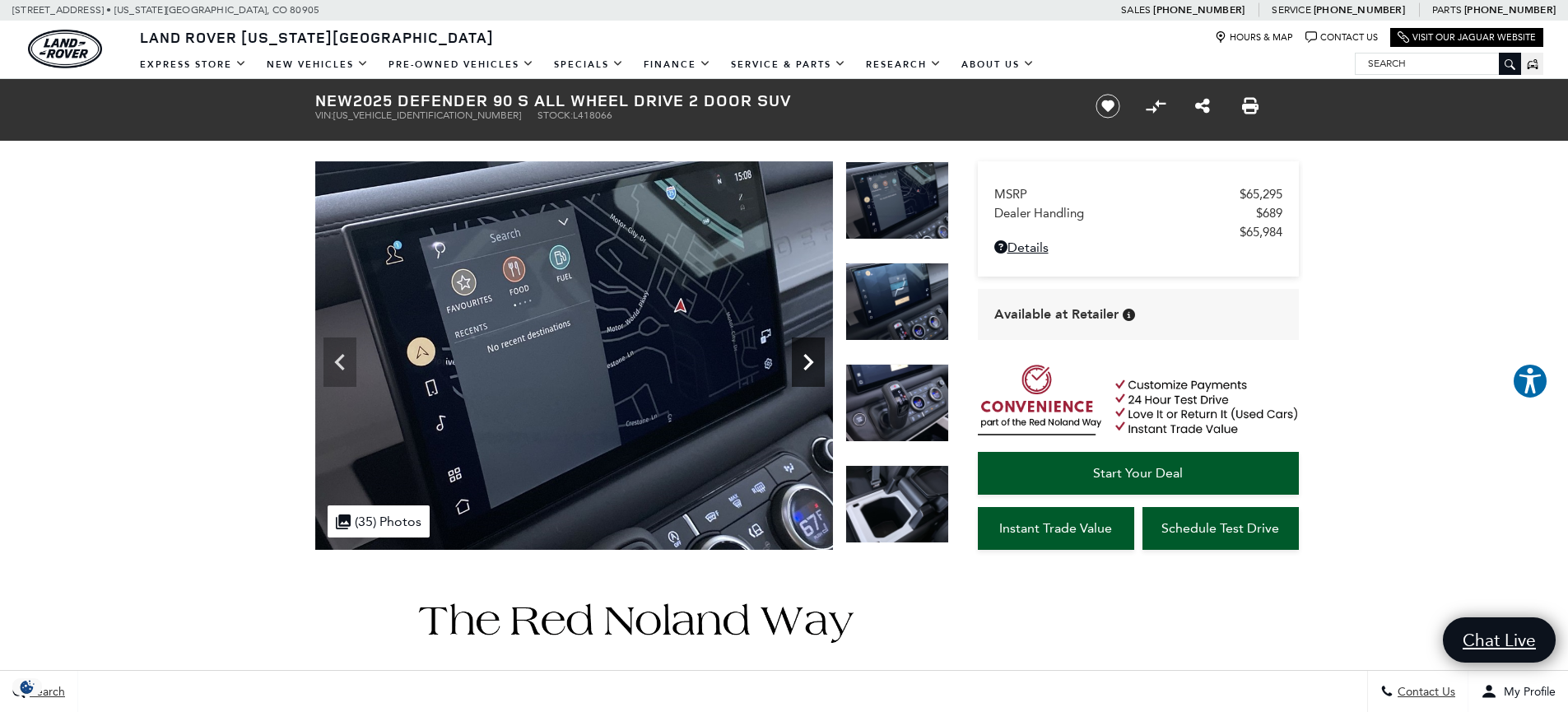
click at [807, 359] on icon "Next" at bounding box center [808, 362] width 10 height 17
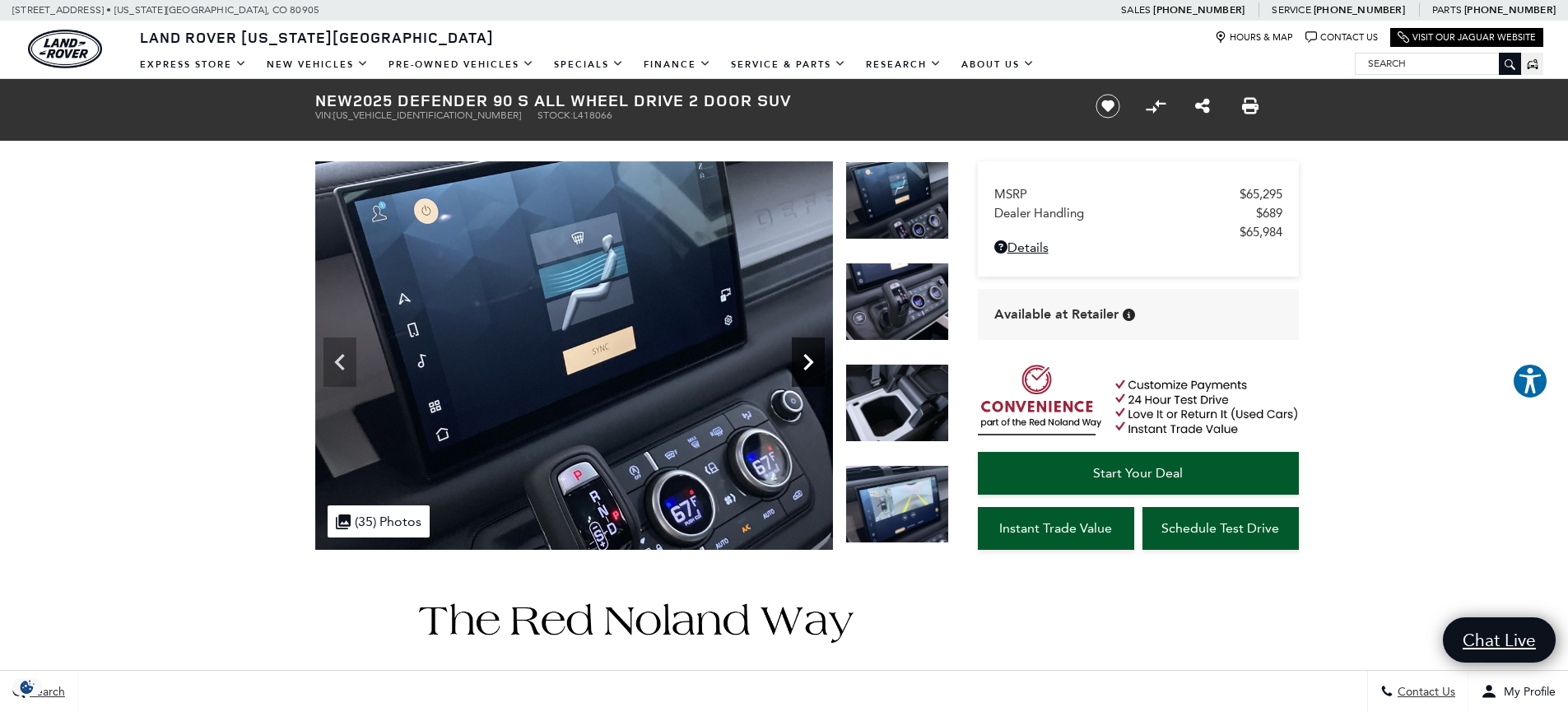
click at [807, 359] on icon "Next" at bounding box center [808, 362] width 10 height 17
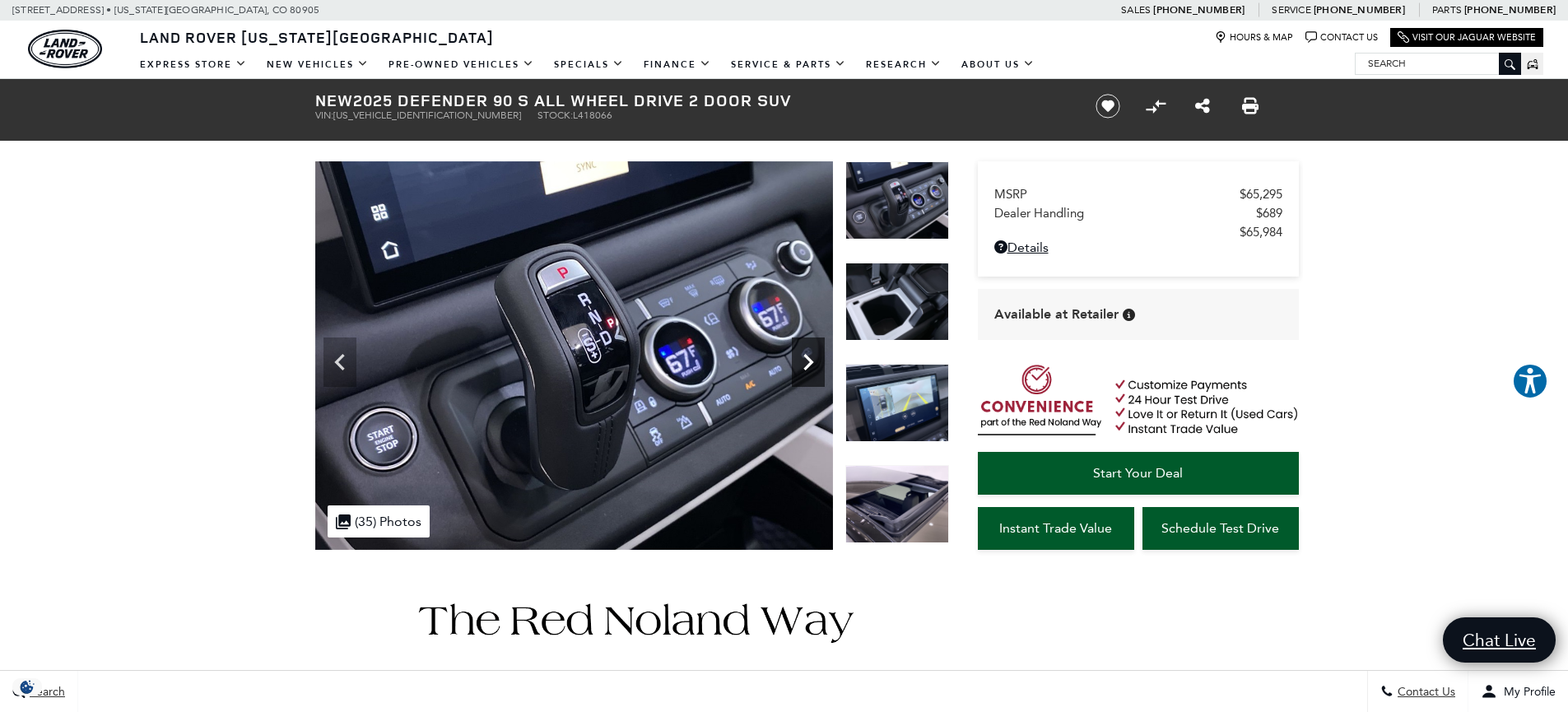
click at [807, 359] on icon "Next" at bounding box center [808, 362] width 10 height 17
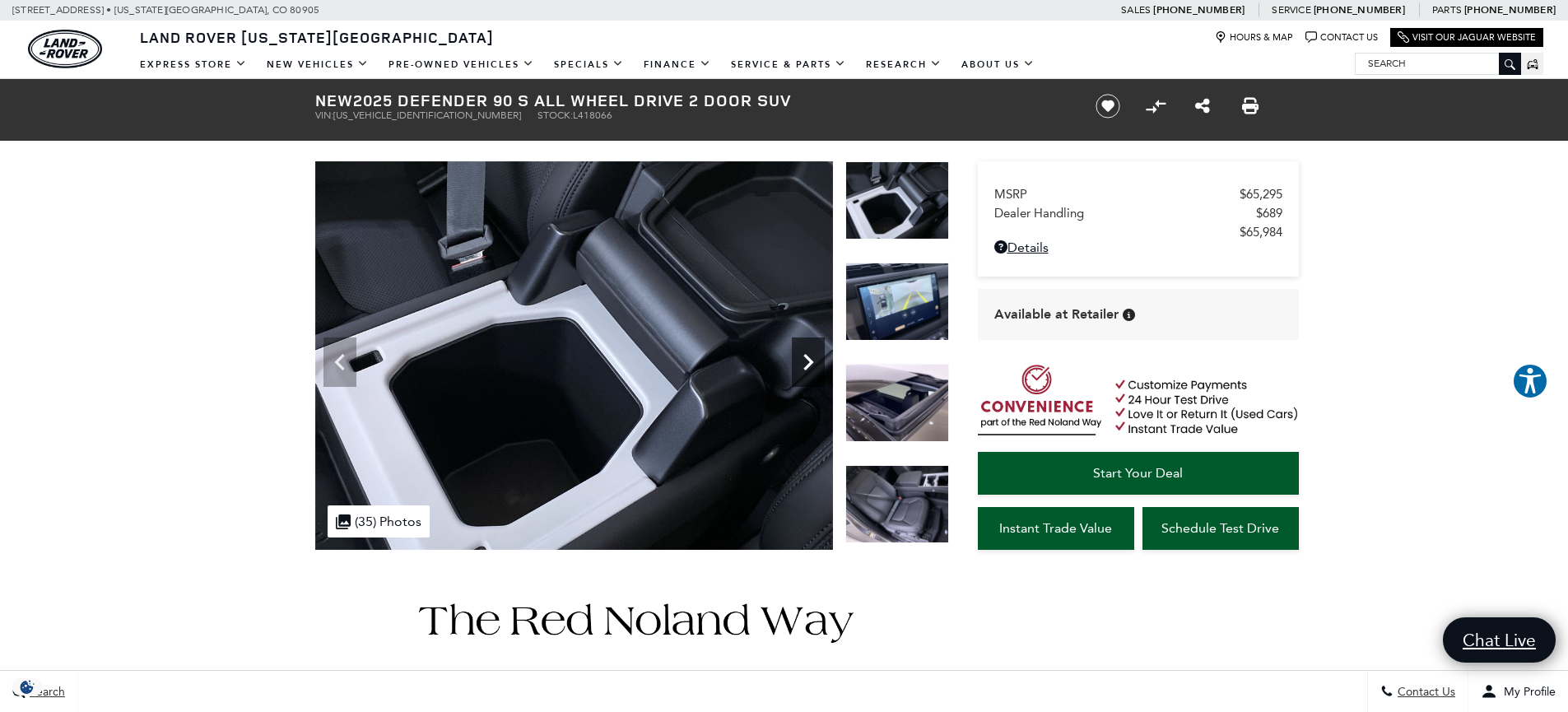
click at [807, 359] on icon "Next" at bounding box center [808, 362] width 10 height 17
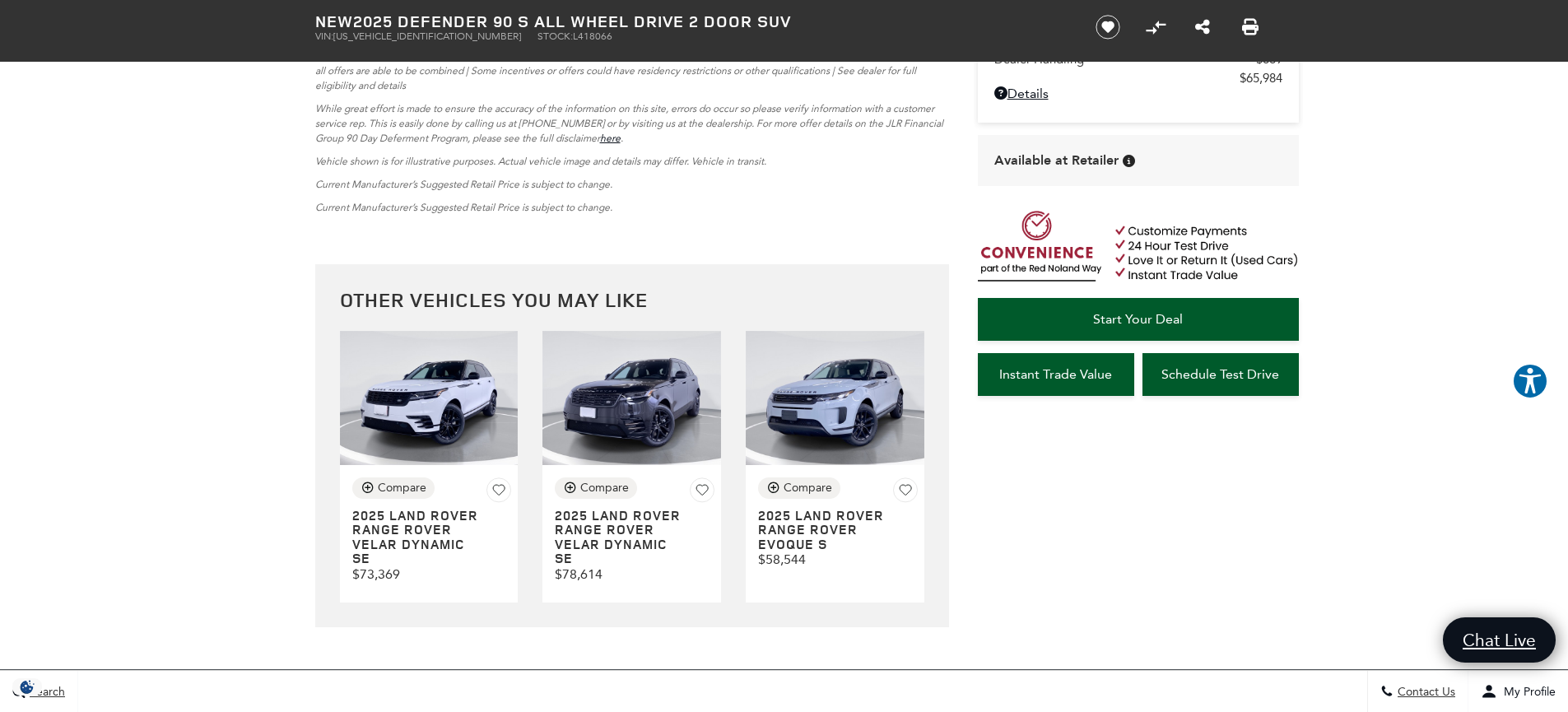
scroll to position [4529, 0]
